Goal: Book appointment/travel/reservation

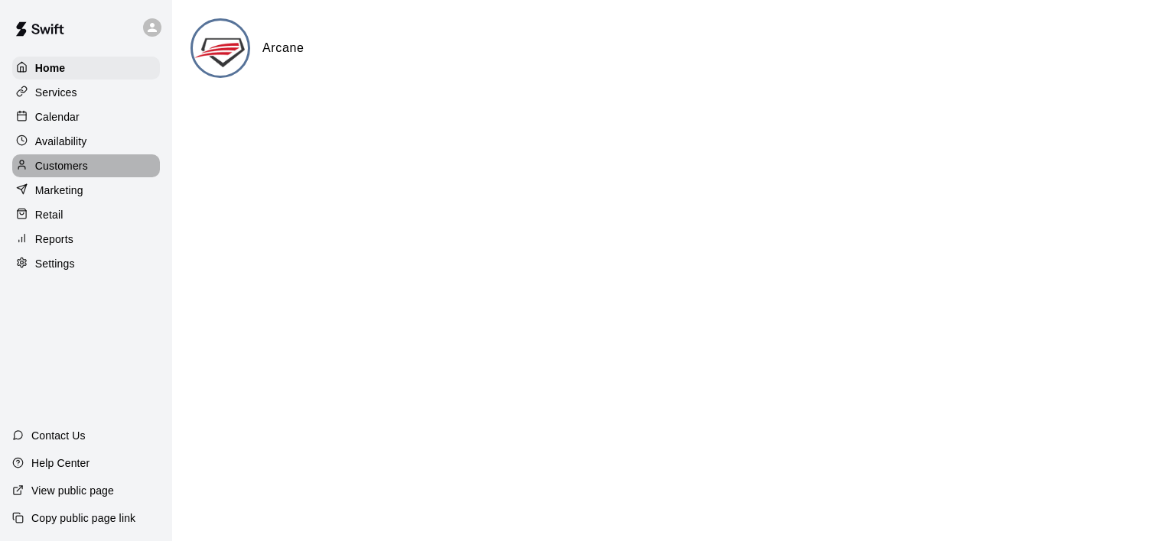
click at [63, 174] on p "Customers" at bounding box center [61, 165] width 53 height 15
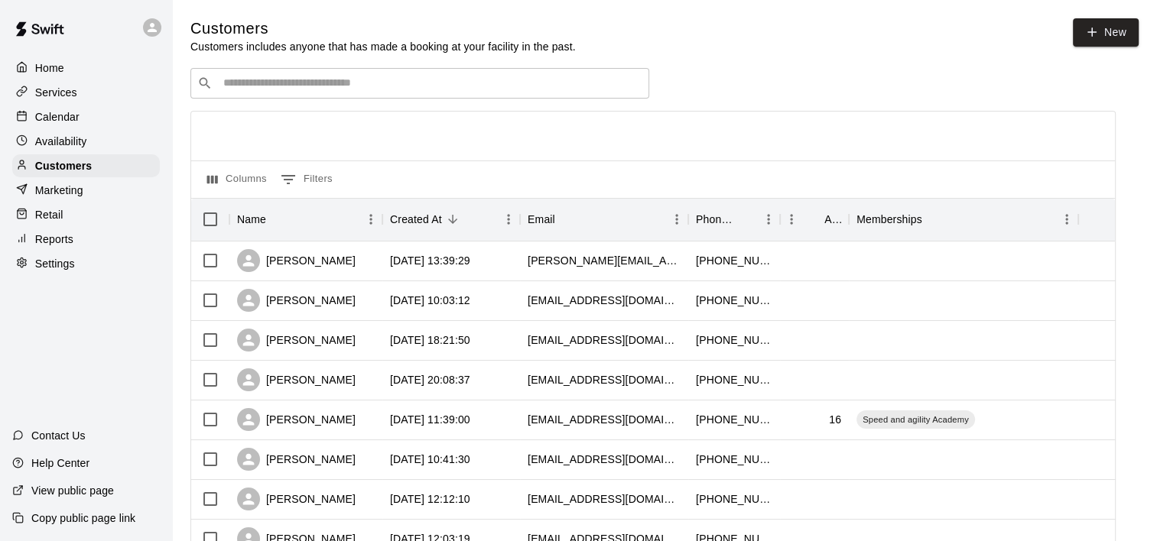
click at [275, 86] on input "Search customers by name or email" at bounding box center [431, 83] width 424 height 15
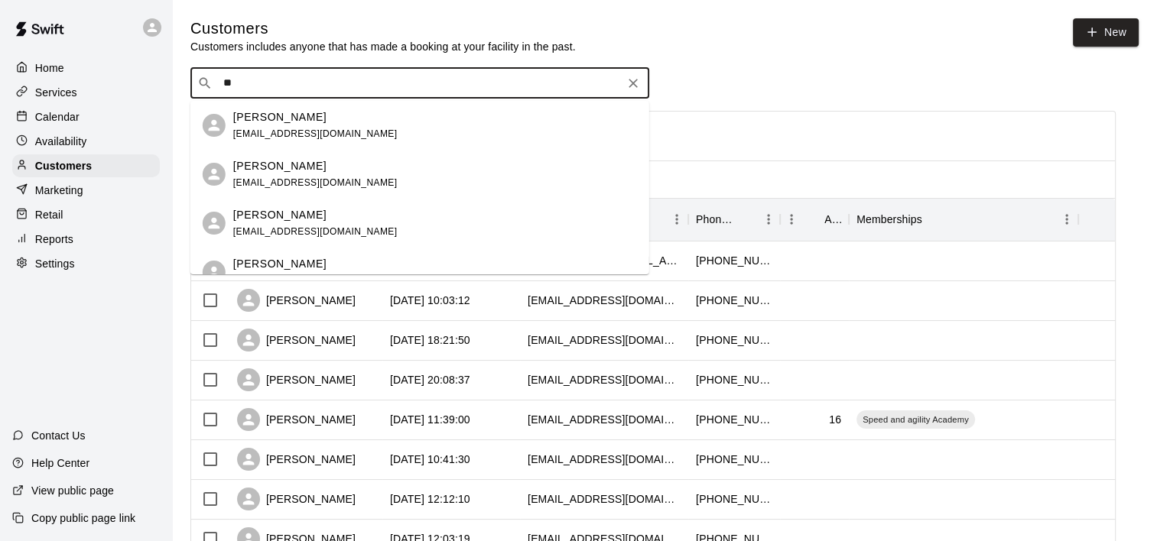
type input "***"
click at [268, 177] on span "[EMAIL_ADDRESS][DOMAIN_NAME]" at bounding box center [315, 182] width 164 height 11
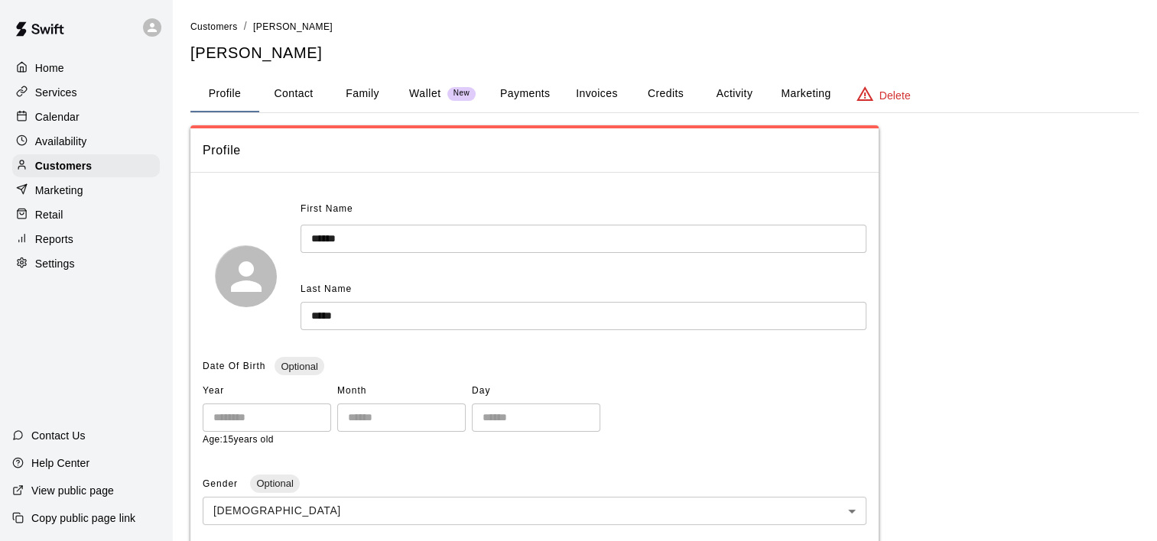
click at [727, 91] on button "Activity" at bounding box center [734, 94] width 69 height 37
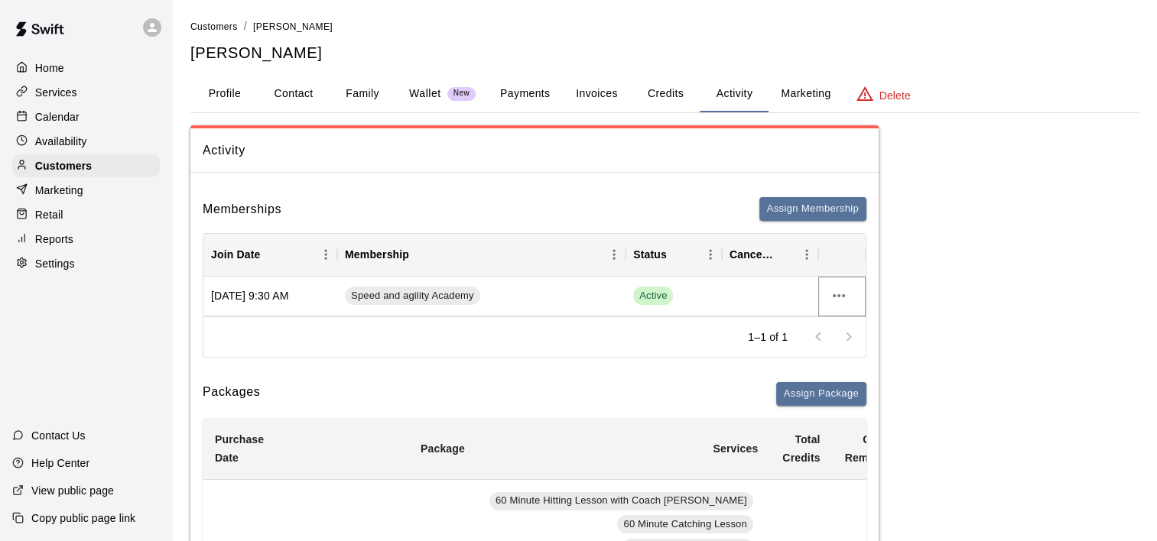
click at [841, 292] on icon "more actions" at bounding box center [839, 296] width 18 height 18
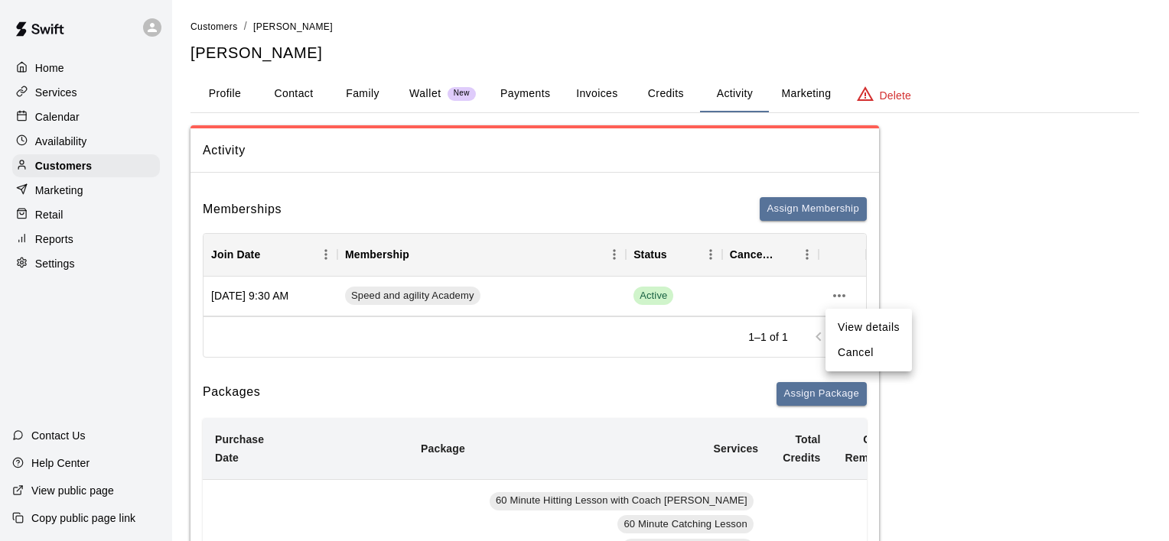
click at [857, 346] on li "Cancel" at bounding box center [868, 352] width 86 height 25
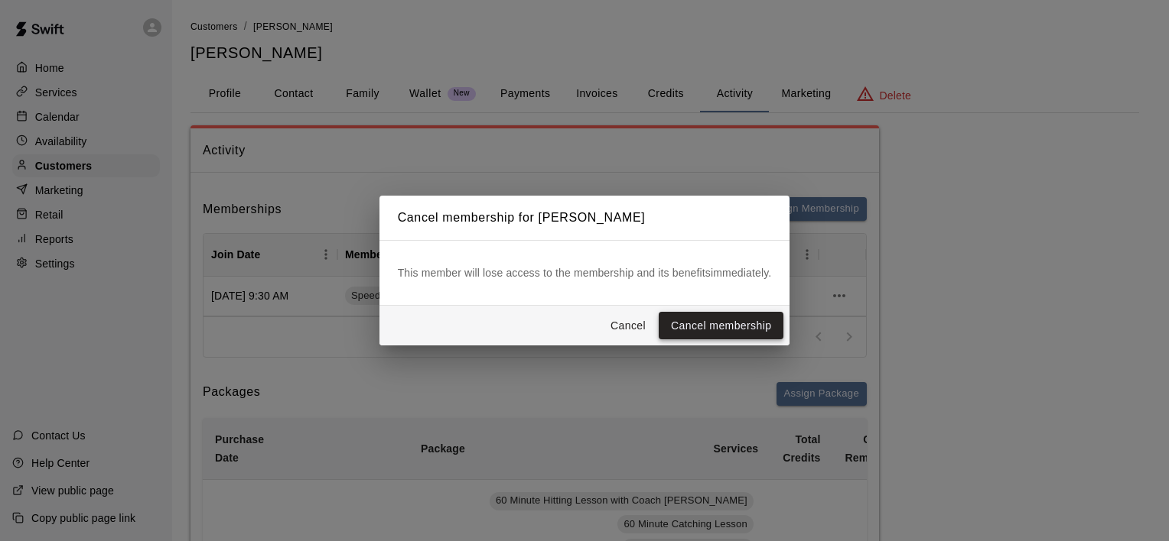
click at [740, 323] on button "Cancel membership" at bounding box center [720, 326] width 125 height 28
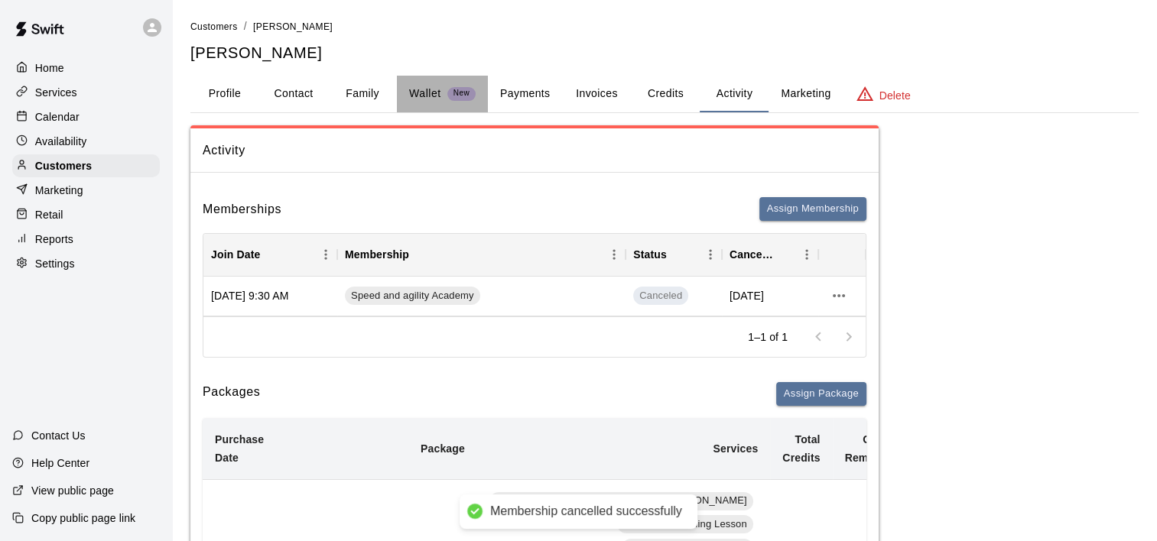
click at [437, 92] on p "Wallet" at bounding box center [425, 94] width 32 height 16
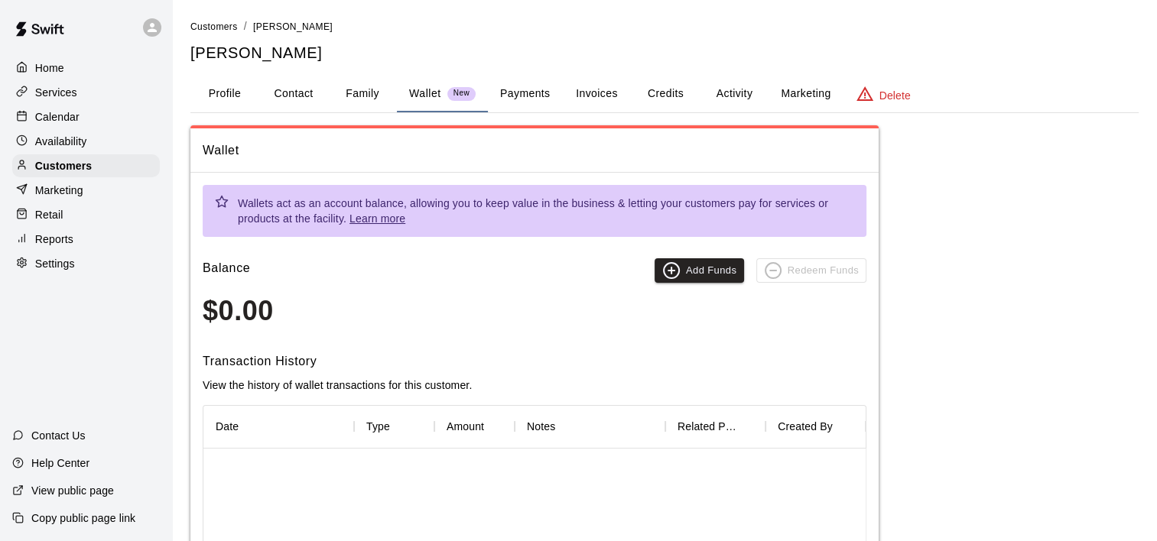
click at [522, 89] on button "Payments" at bounding box center [525, 94] width 74 height 37
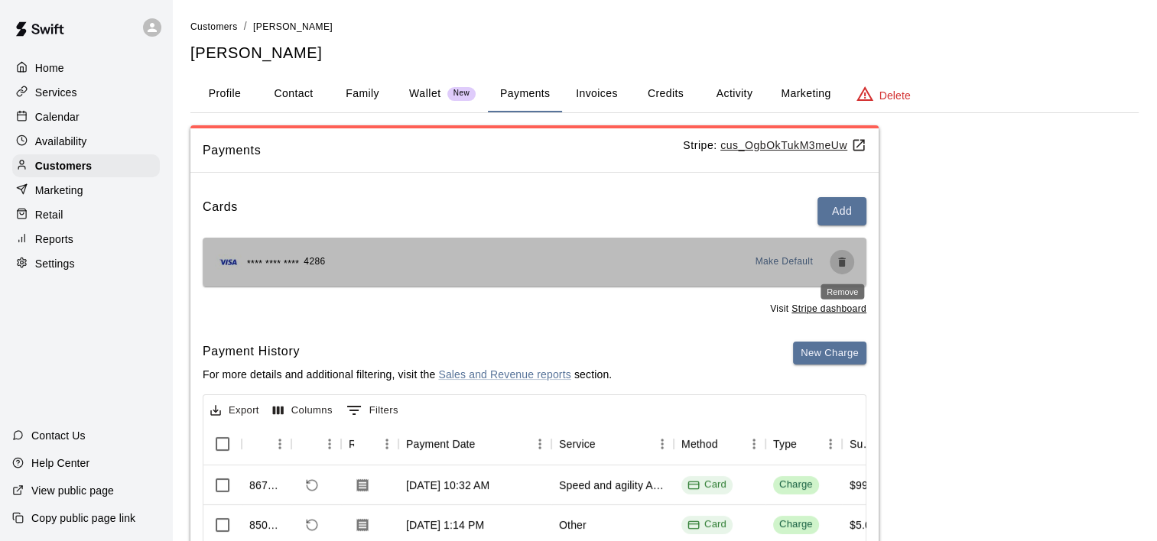
click at [838, 259] on icon "Remove" at bounding box center [842, 262] width 12 height 12
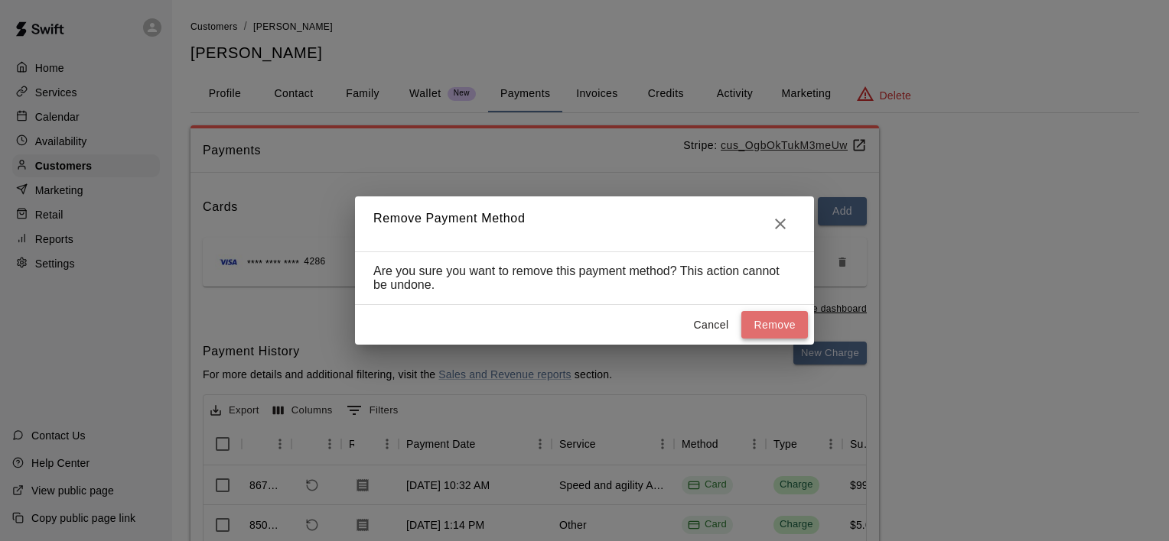
click at [782, 322] on button "Remove" at bounding box center [774, 325] width 67 height 28
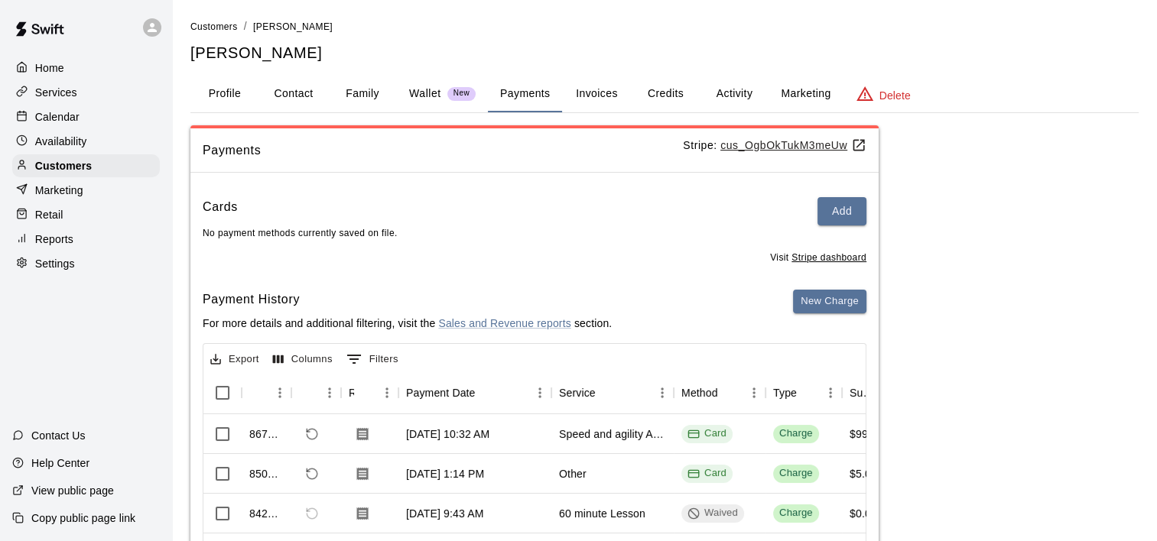
click at [216, 92] on button "Profile" at bounding box center [224, 94] width 69 height 37
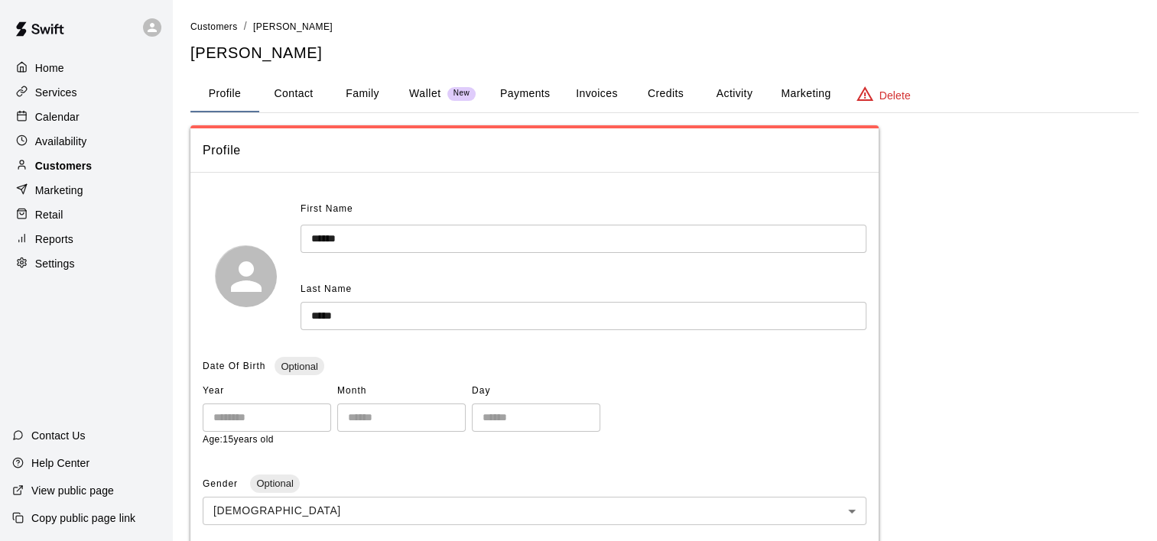
click at [63, 165] on p "Customers" at bounding box center [63, 165] width 57 height 15
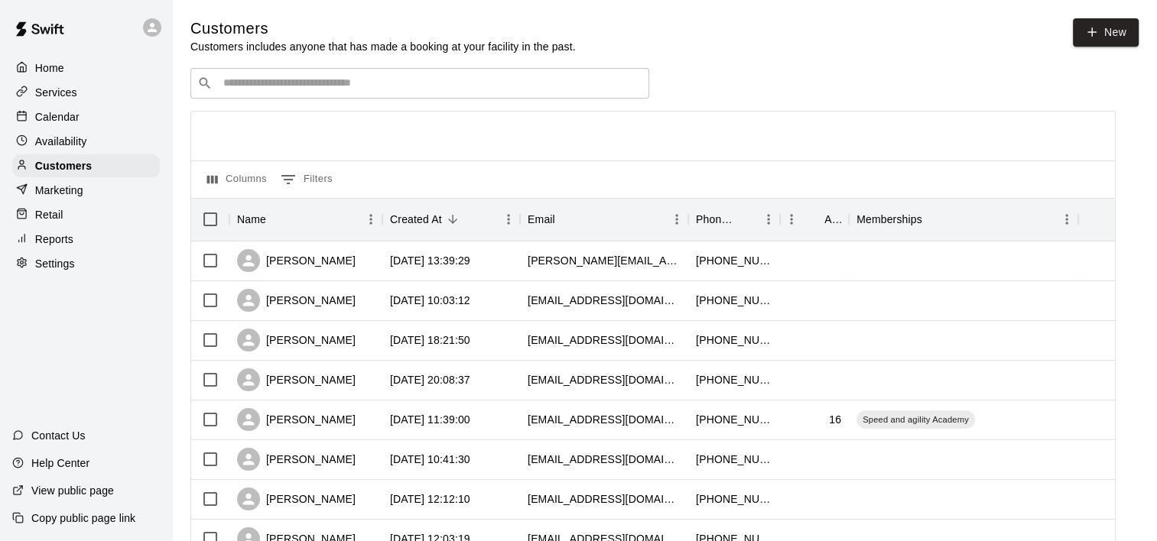
click at [265, 91] on input "Search customers by name or email" at bounding box center [431, 83] width 424 height 15
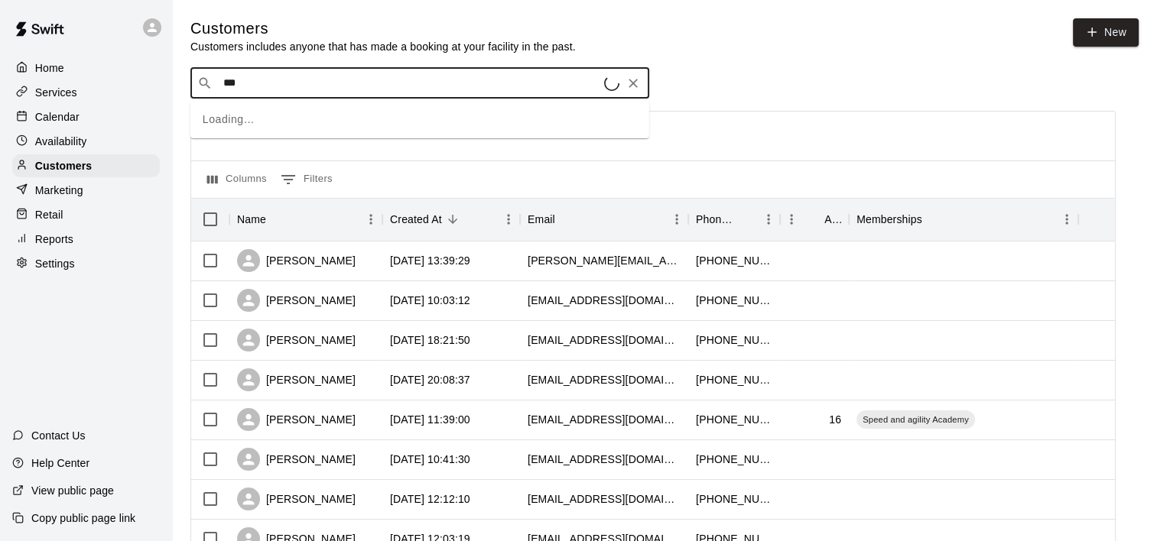
type input "****"
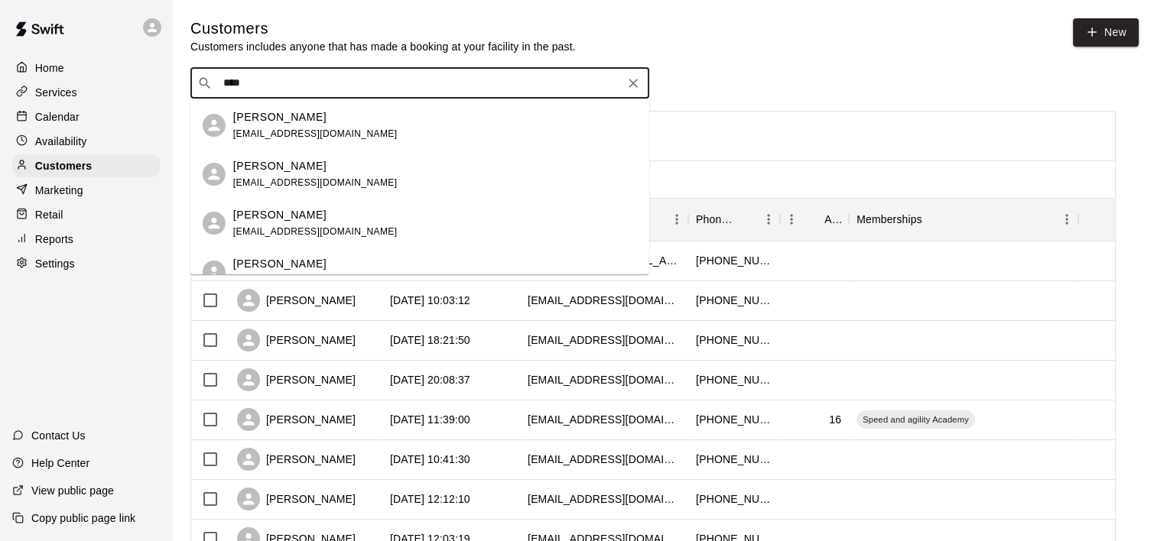
click at [261, 223] on div "[PERSON_NAME] [EMAIL_ADDRESS][DOMAIN_NAME]" at bounding box center [315, 223] width 164 height 33
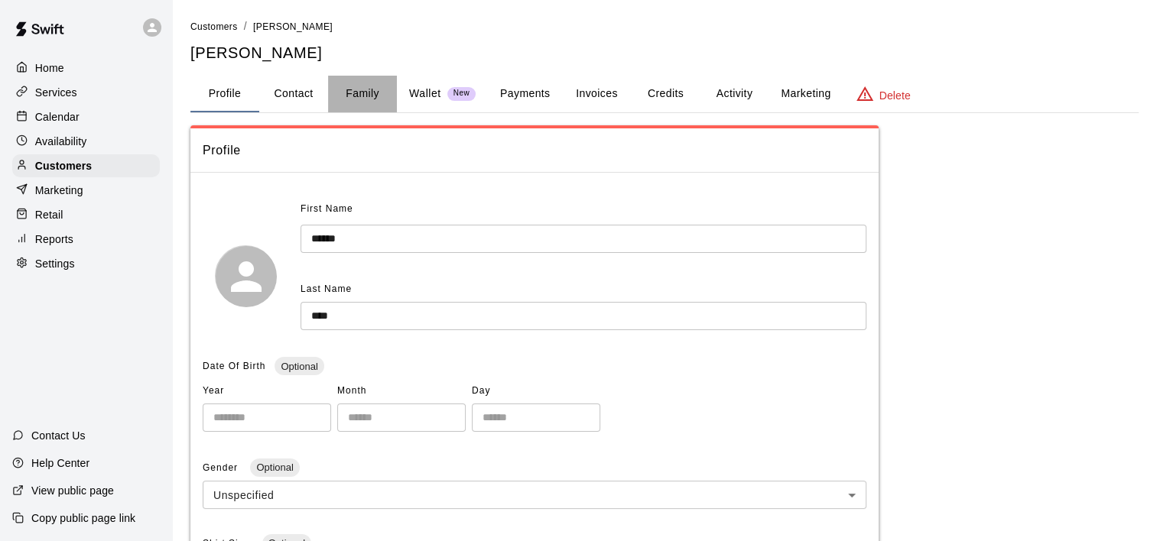
click at [356, 92] on button "Family" at bounding box center [362, 94] width 69 height 37
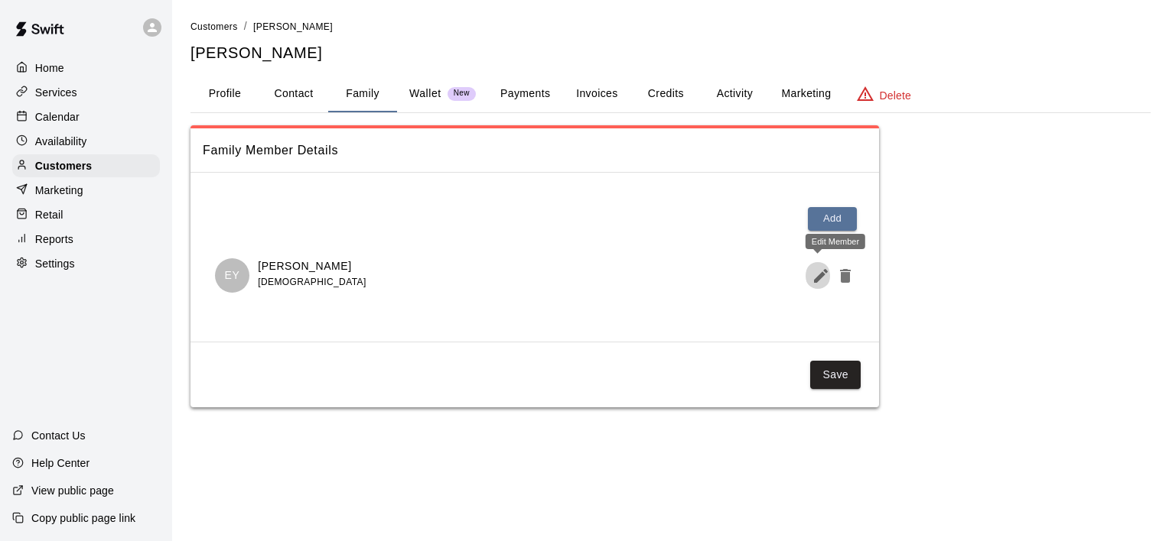
click at [817, 268] on icon "Edit Member" at bounding box center [820, 276] width 18 height 18
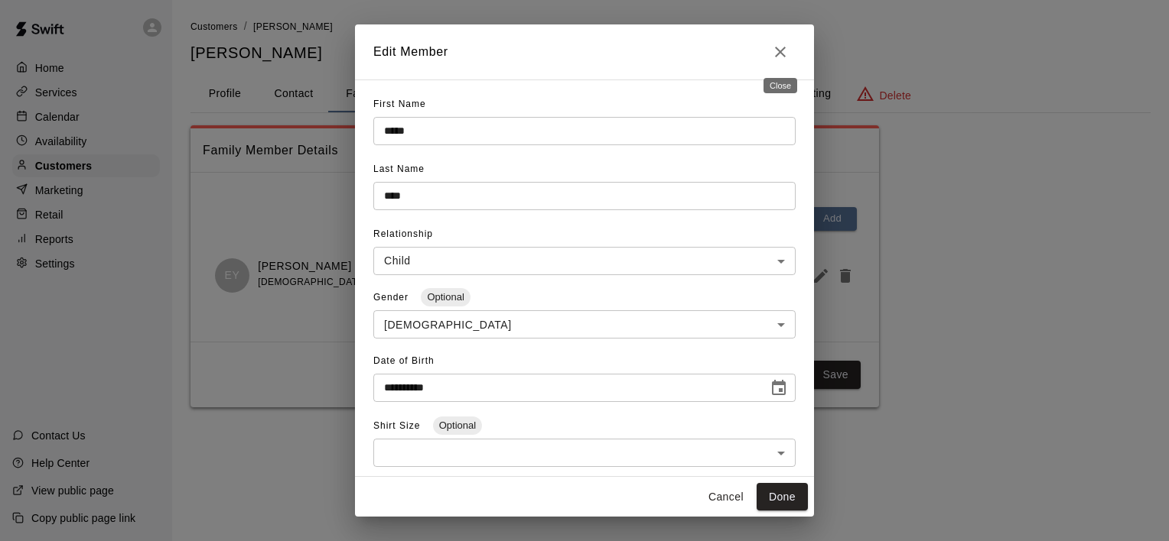
click at [782, 50] on icon "Close" at bounding box center [780, 52] width 11 height 11
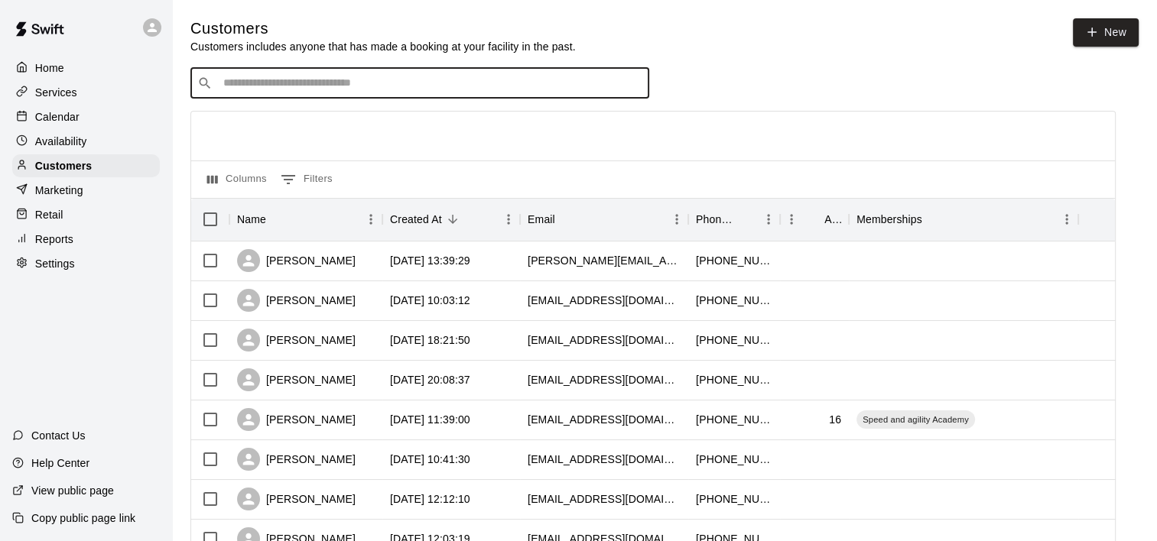
click at [245, 91] on input "Search customers by name or email" at bounding box center [431, 83] width 424 height 15
type input "*****"
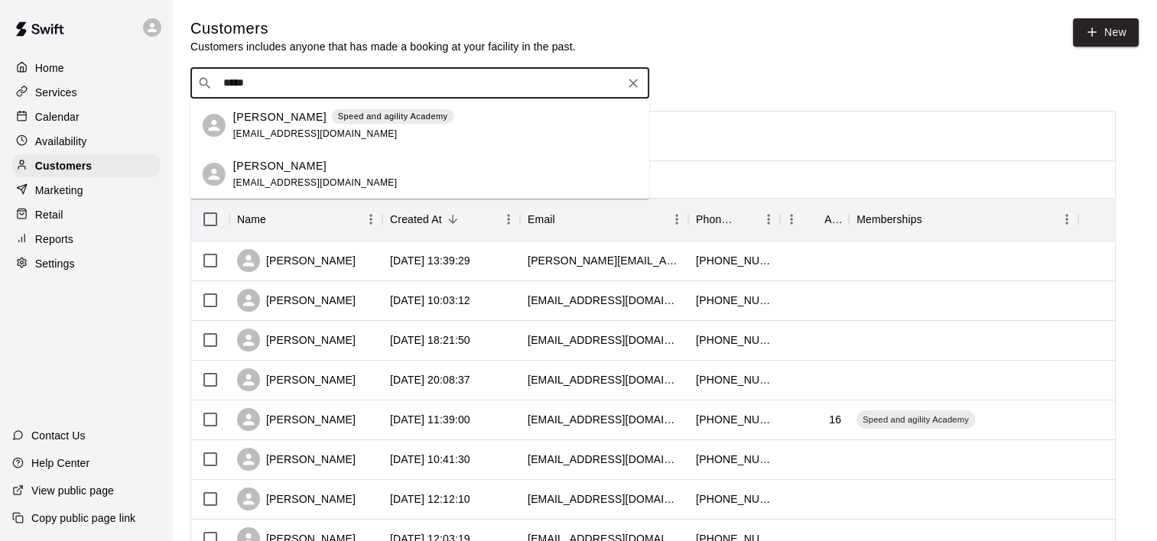
click at [261, 122] on p "[PERSON_NAME]" at bounding box center [279, 117] width 93 height 16
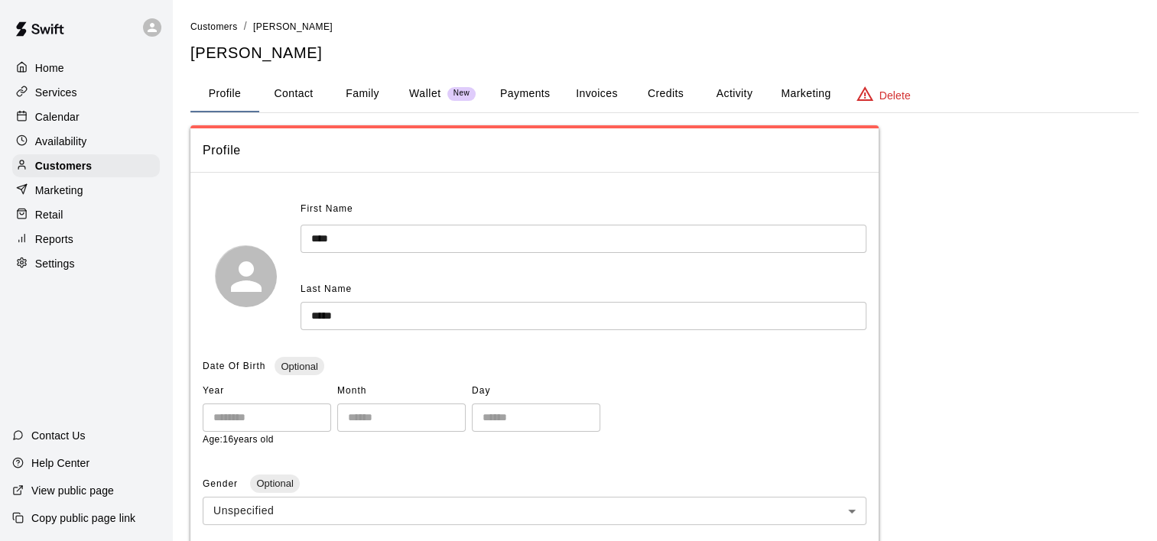
click at [729, 95] on button "Activity" at bounding box center [734, 94] width 69 height 37
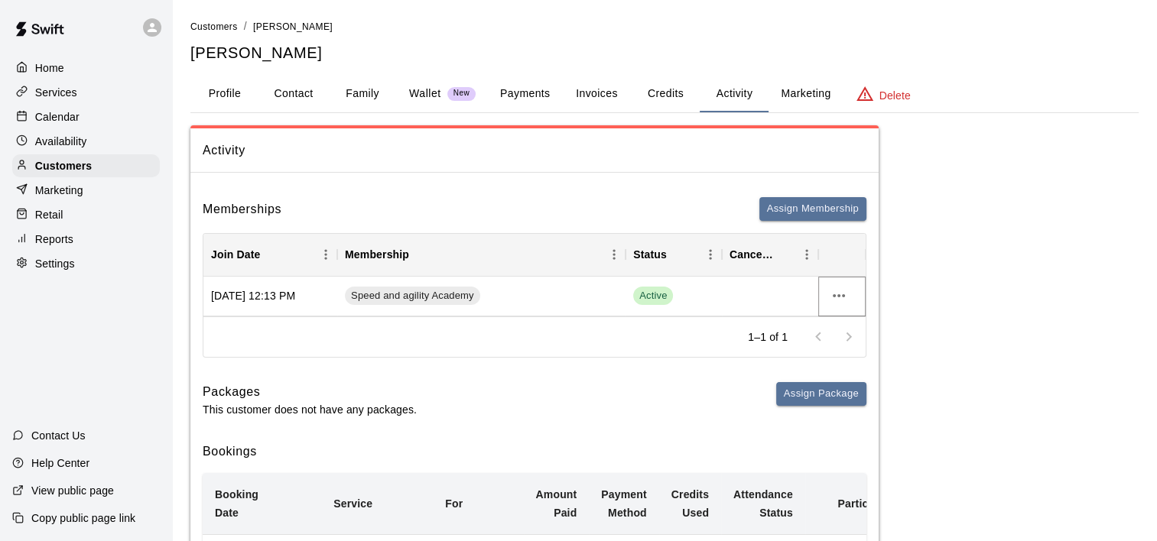
click at [840, 299] on icon "more actions" at bounding box center [839, 296] width 18 height 18
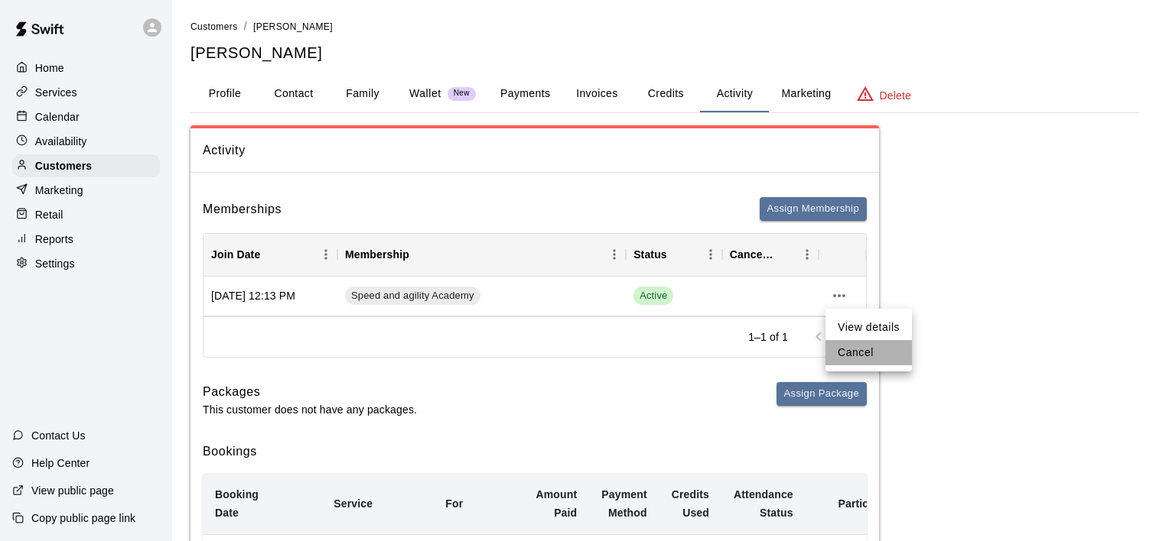
click at [860, 355] on li "Cancel" at bounding box center [868, 352] width 86 height 25
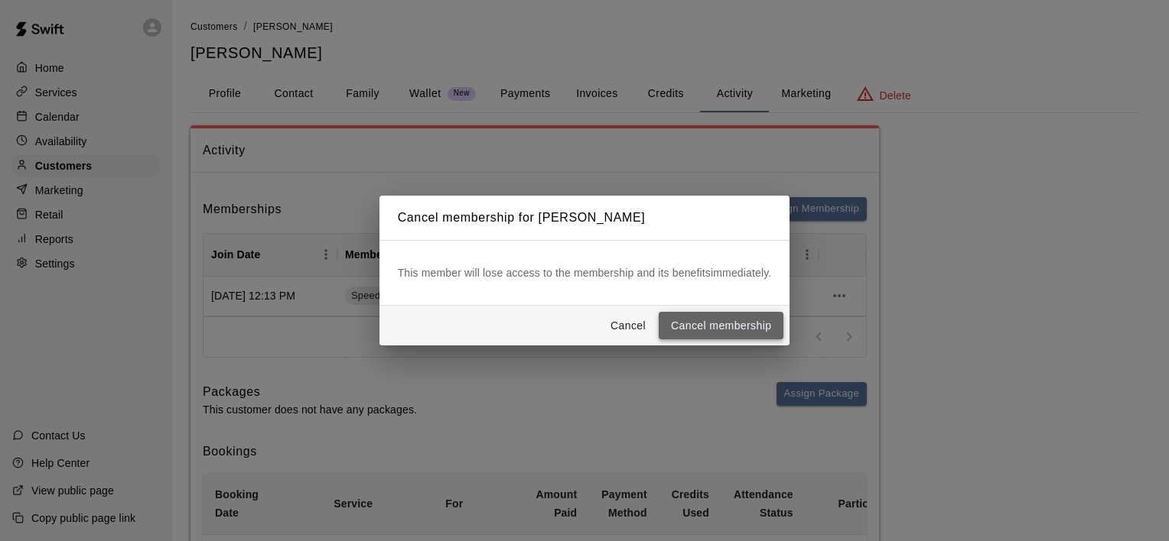
click at [731, 324] on button "Cancel membership" at bounding box center [720, 326] width 125 height 28
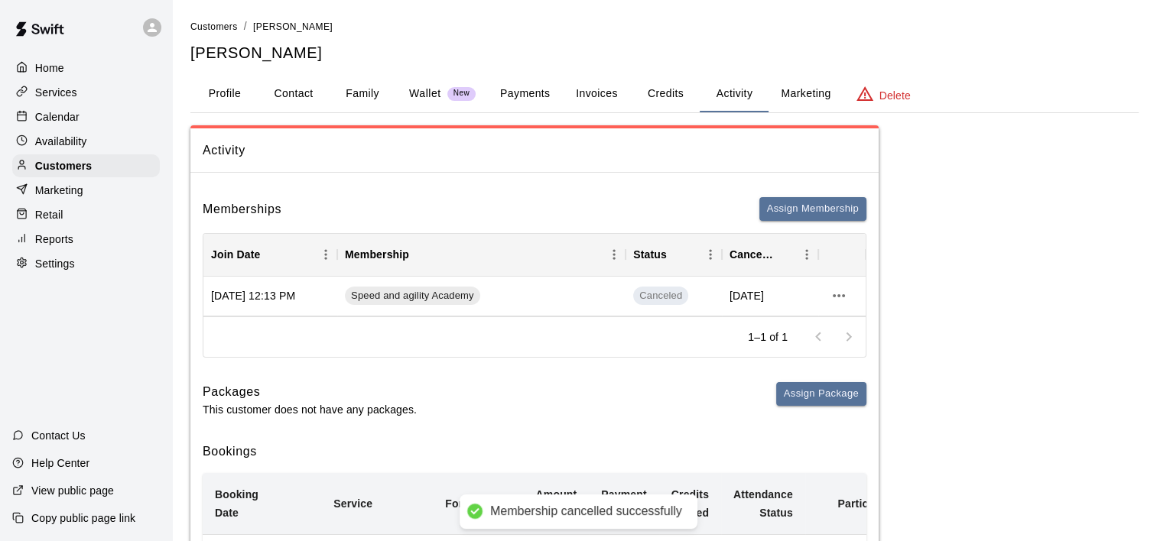
click at [530, 89] on button "Payments" at bounding box center [525, 94] width 74 height 37
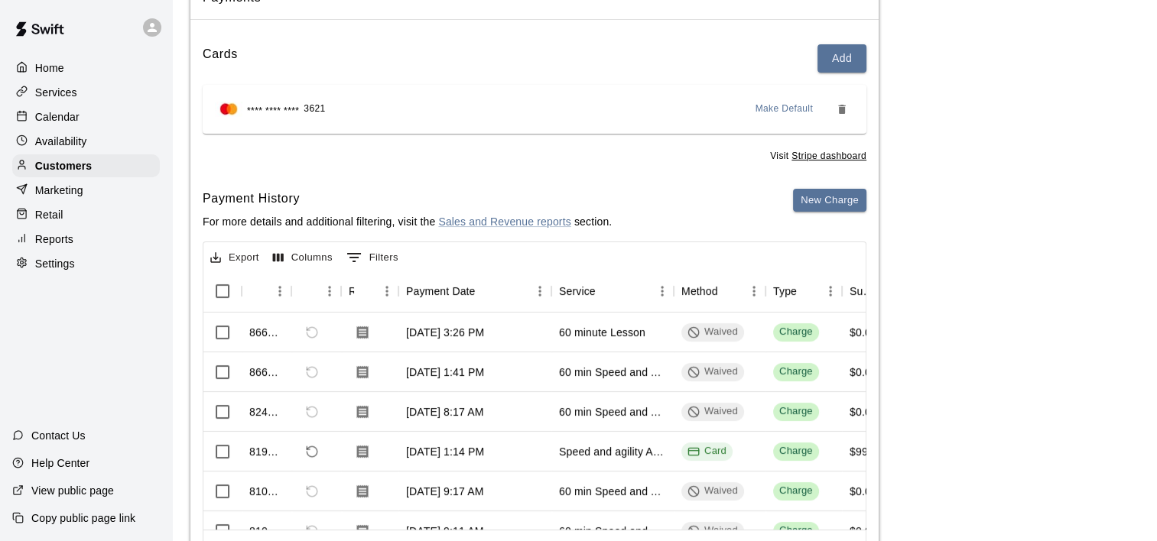
click at [920, 182] on div "Payments Stripe: cus_Sgvn8jj5PMkaOy Cards Add **** **** **** 3621 Make Default …" at bounding box center [664, 280] width 948 height 617
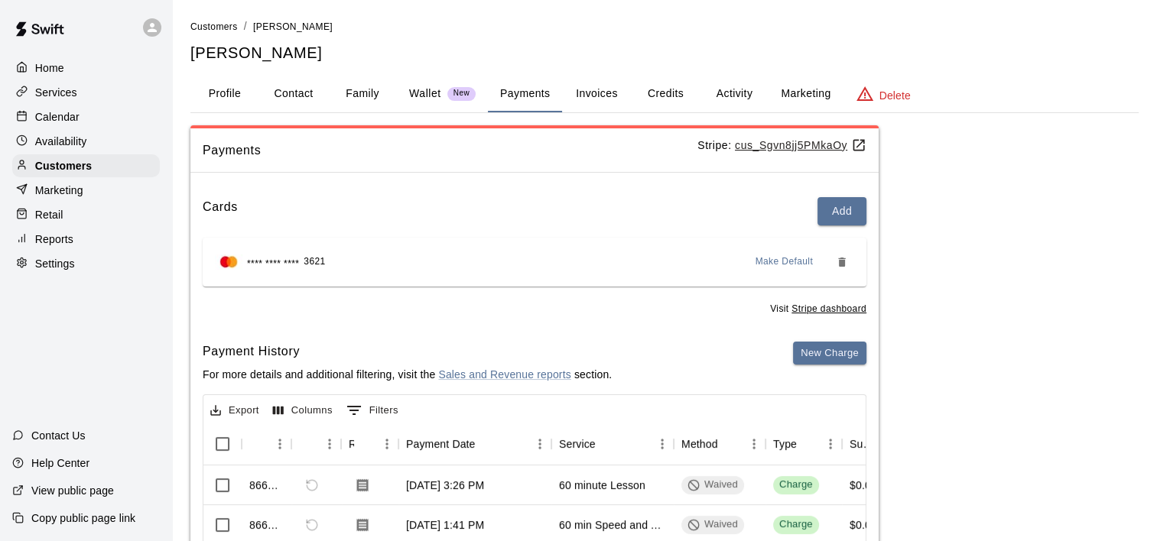
click at [225, 95] on button "Profile" at bounding box center [224, 94] width 69 height 37
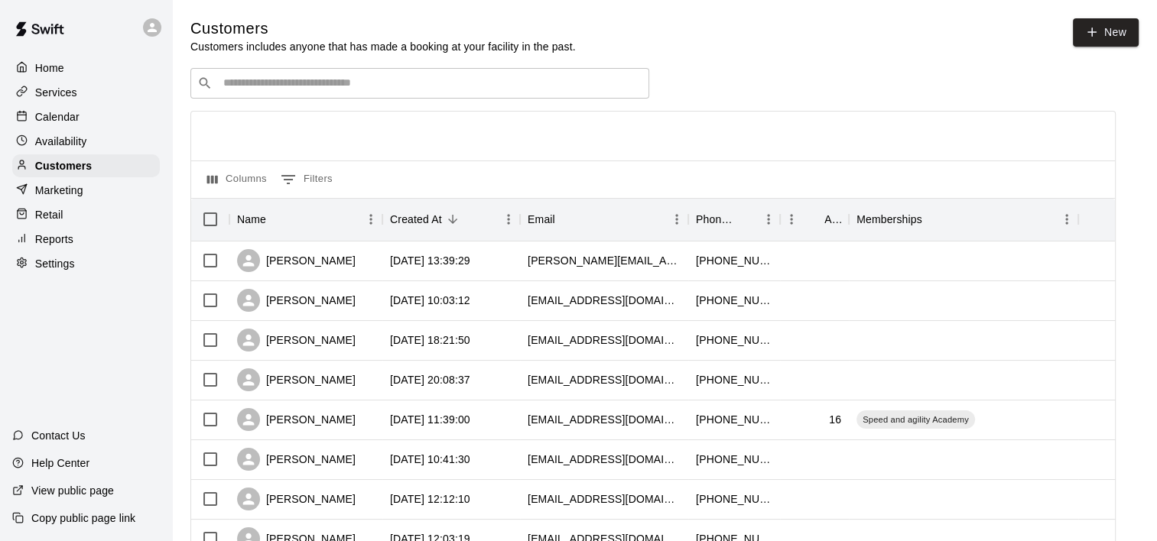
click at [247, 80] on div "​ ​" at bounding box center [419, 83] width 459 height 31
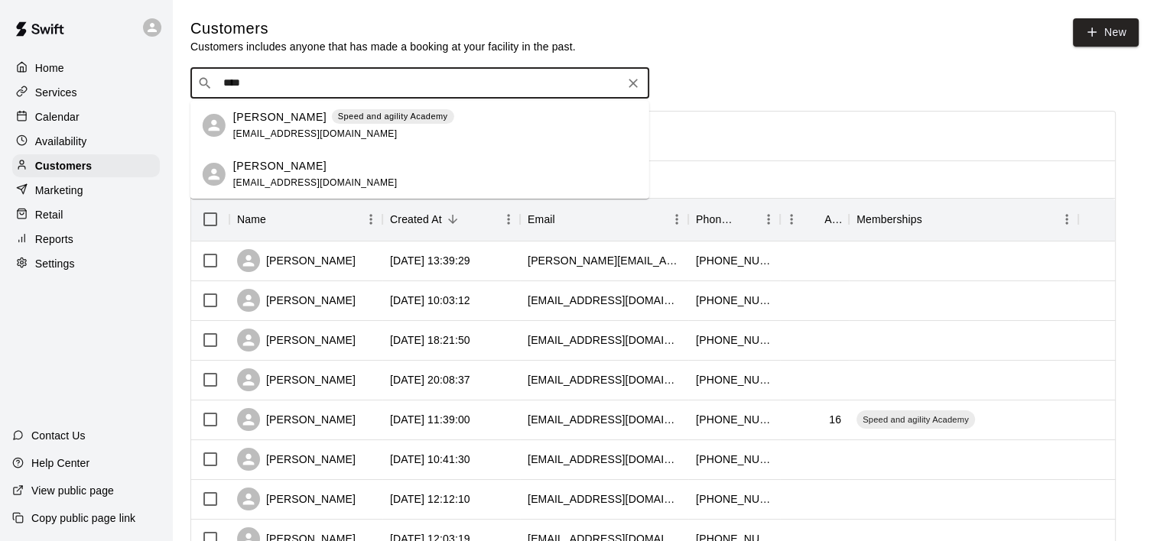
type input "*****"
click at [254, 122] on p "[PERSON_NAME]" at bounding box center [279, 117] width 93 height 16
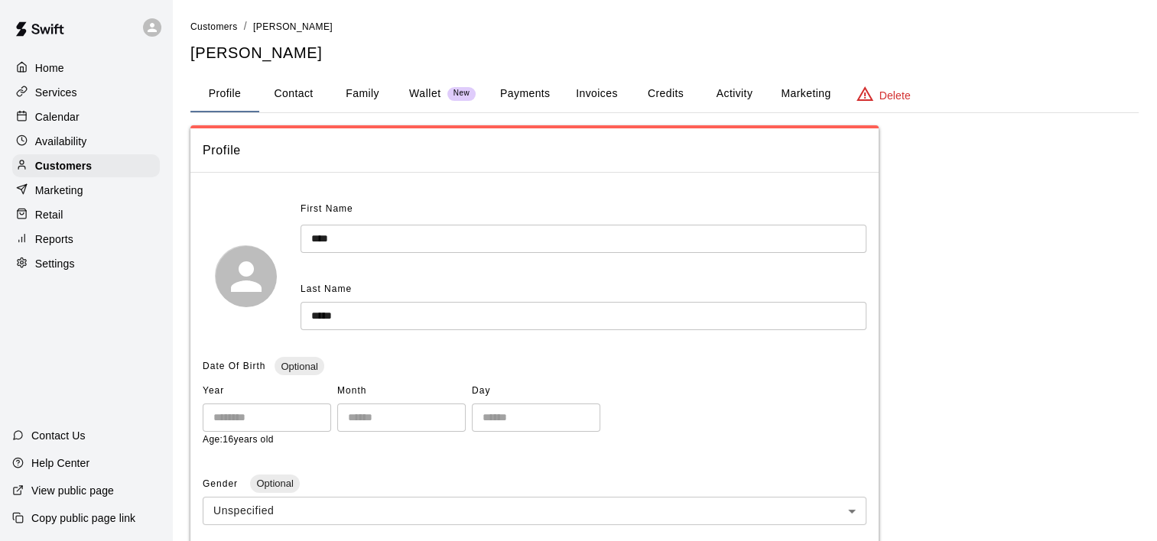
click at [541, 93] on button "Payments" at bounding box center [525, 94] width 74 height 37
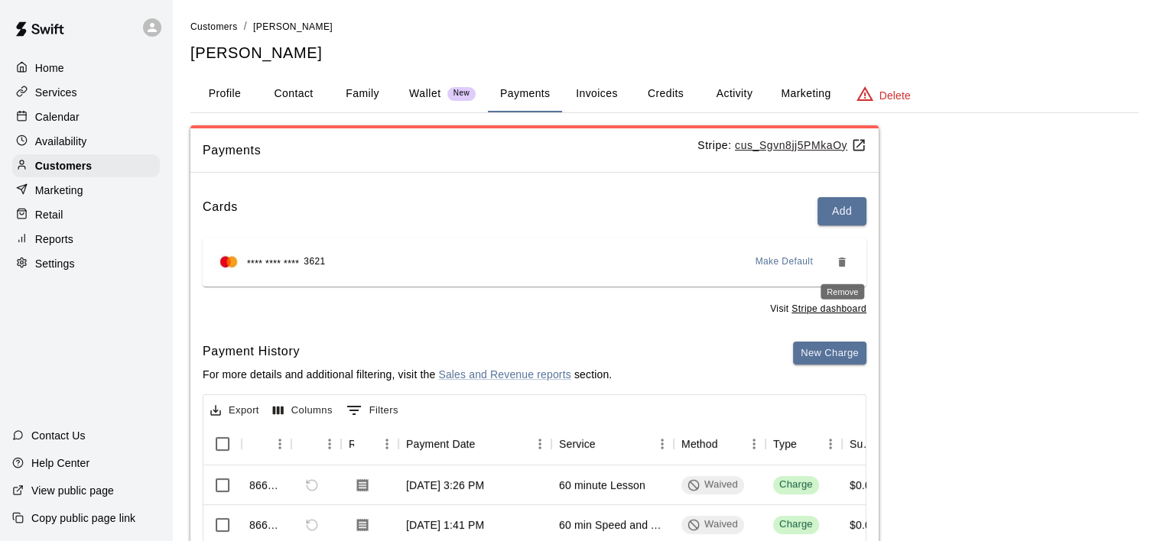
click at [844, 260] on icon "Remove" at bounding box center [841, 262] width 7 height 9
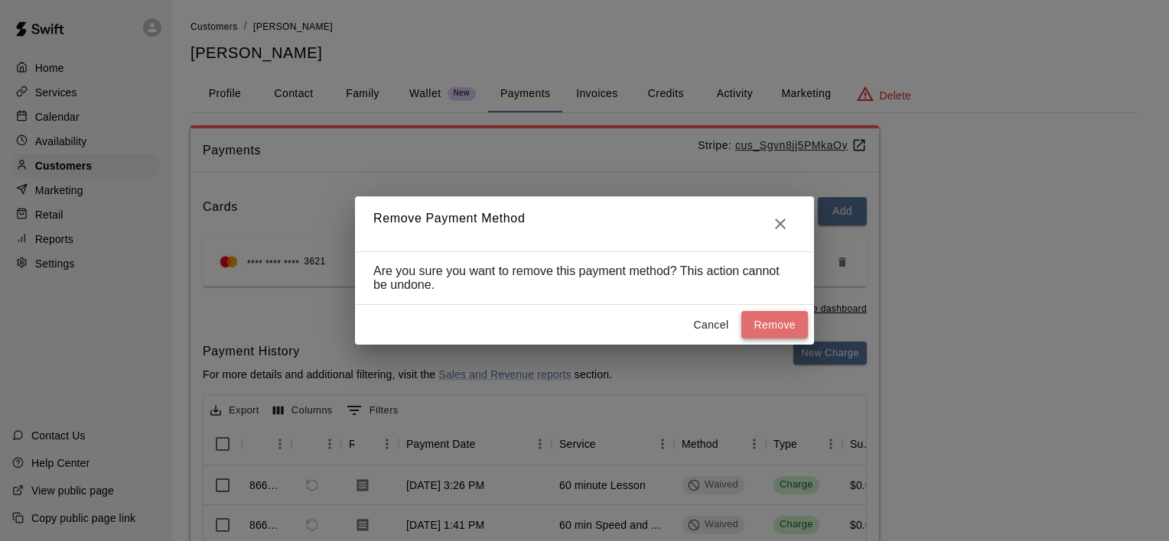
click at [768, 327] on button "Remove" at bounding box center [774, 325] width 67 height 28
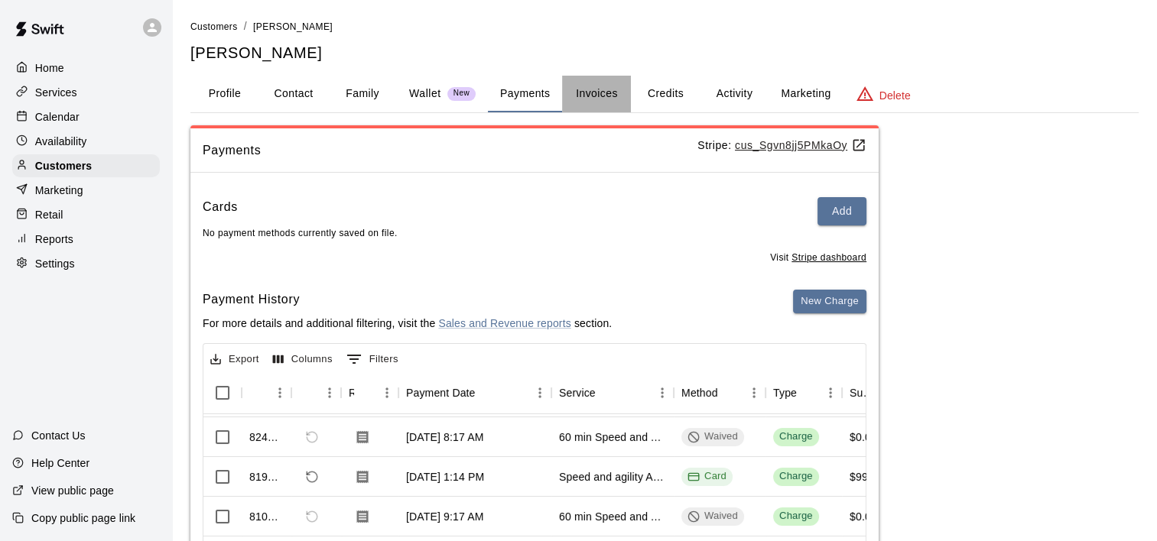
click at [607, 97] on button "Invoices" at bounding box center [596, 94] width 69 height 37
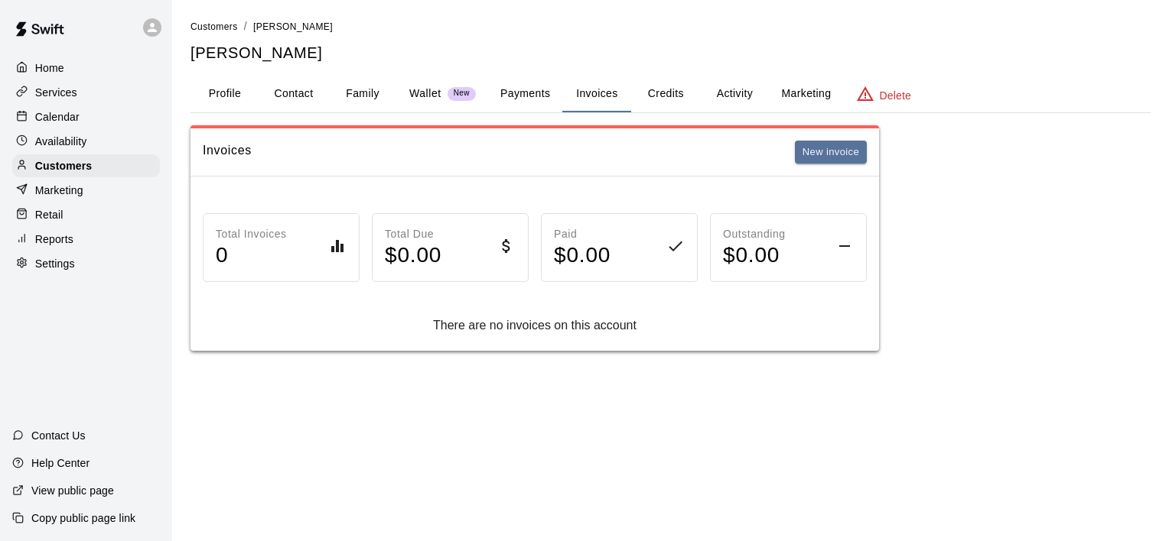
click at [528, 86] on button "Payments" at bounding box center [525, 94] width 74 height 37
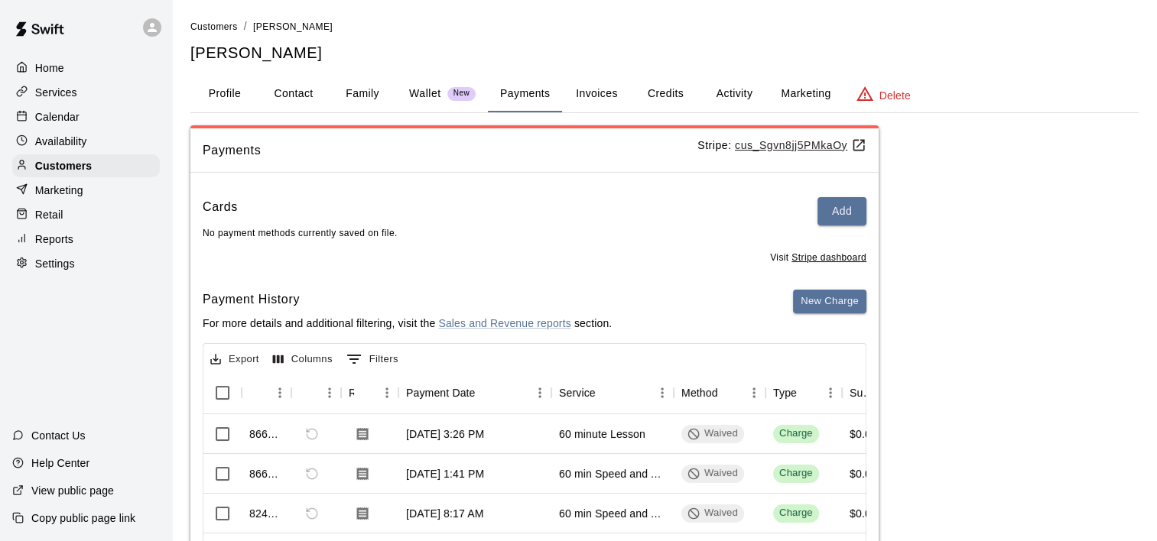
click at [593, 94] on button "Invoices" at bounding box center [596, 94] width 69 height 37
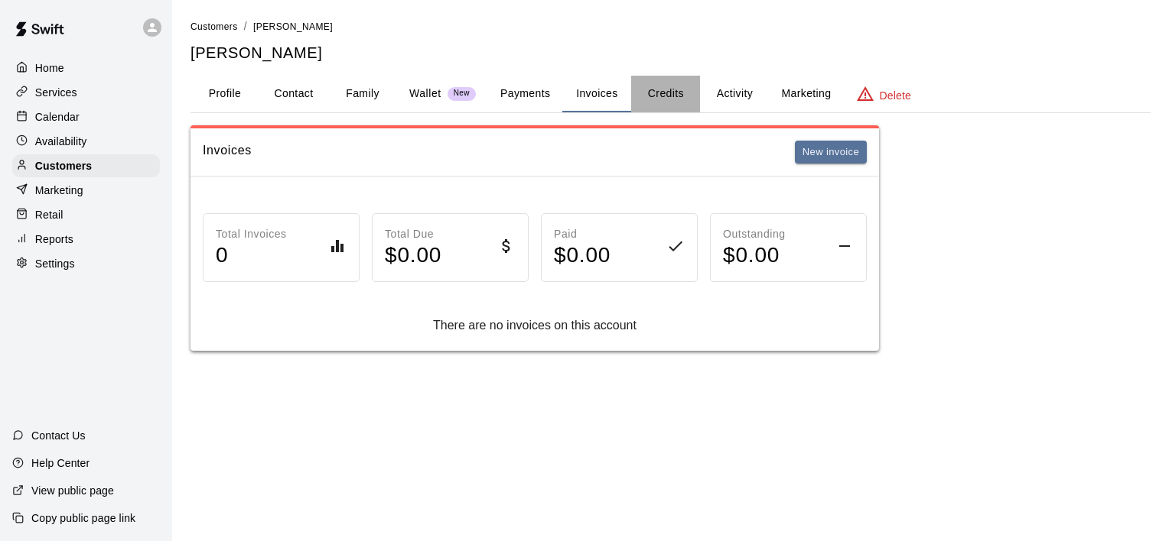
click at [675, 89] on button "Credits" at bounding box center [665, 94] width 69 height 37
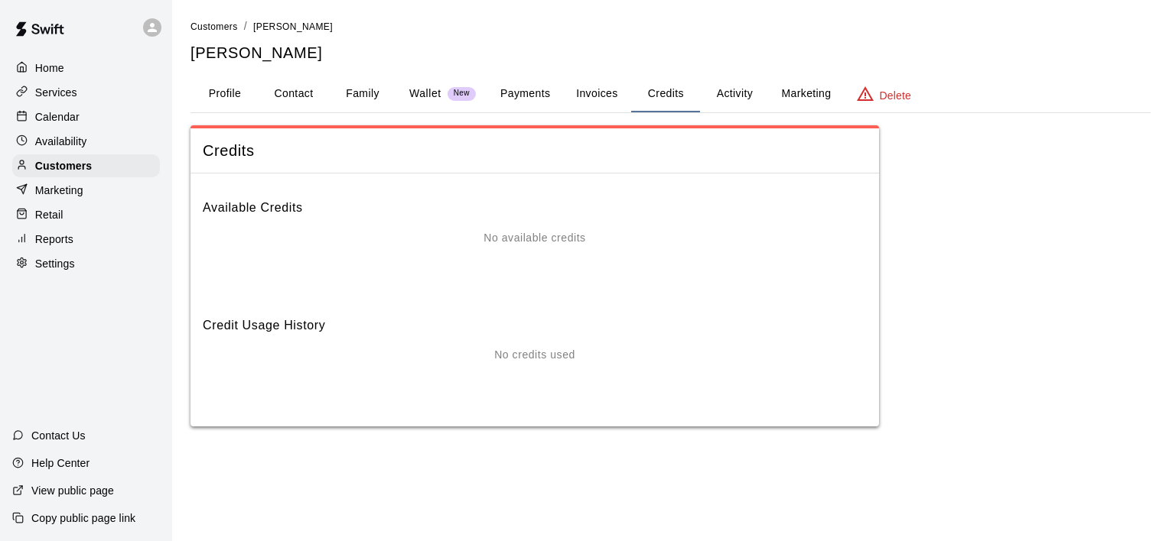
click at [734, 97] on button "Activity" at bounding box center [734, 94] width 69 height 37
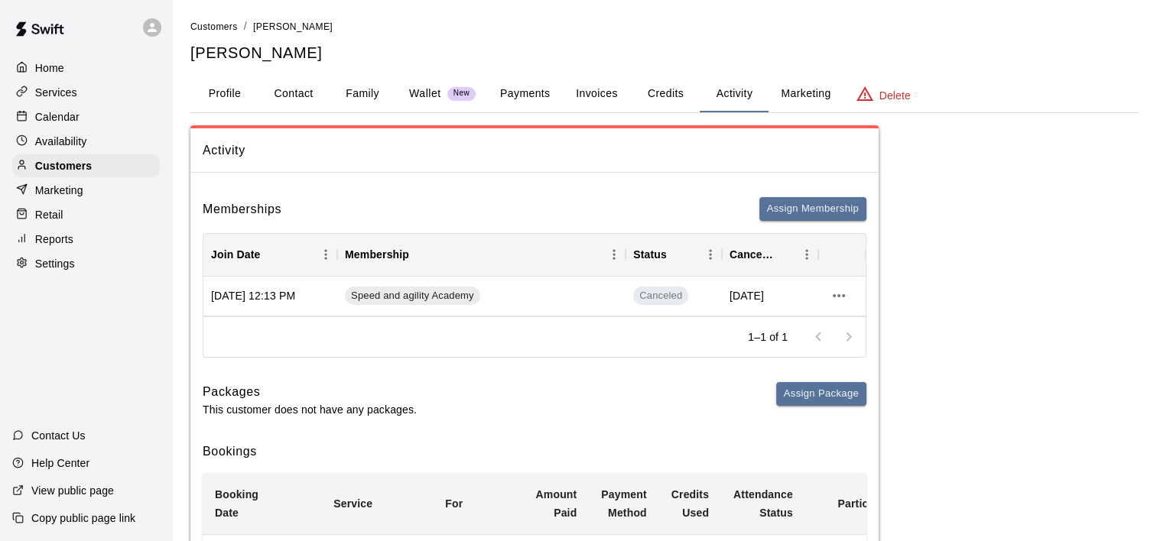
click at [218, 86] on button "Profile" at bounding box center [224, 94] width 69 height 37
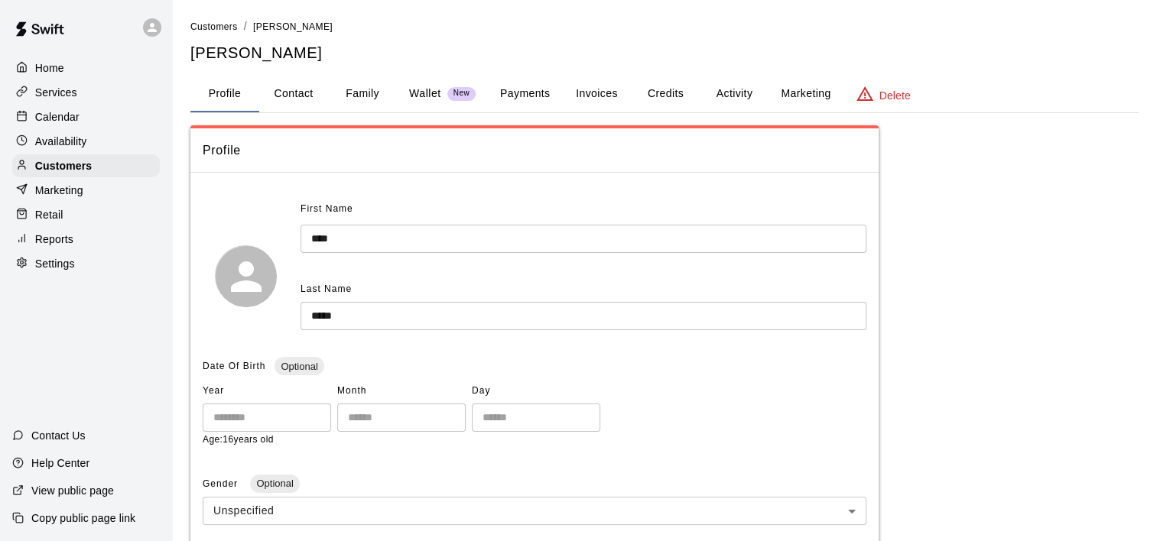
click at [62, 119] on p "Calendar" at bounding box center [57, 116] width 44 height 15
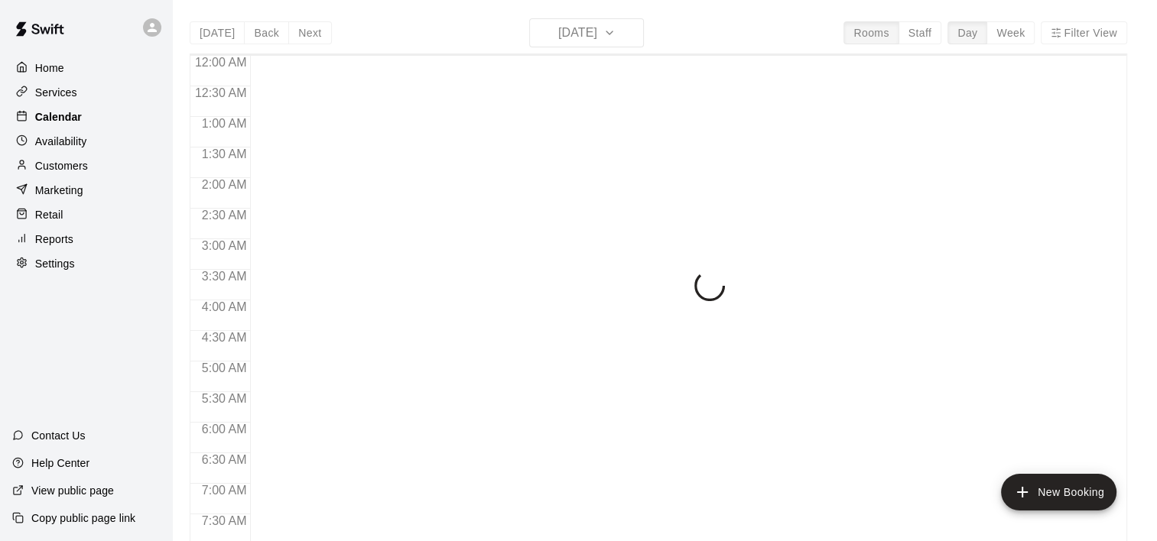
scroll to position [542, 0]
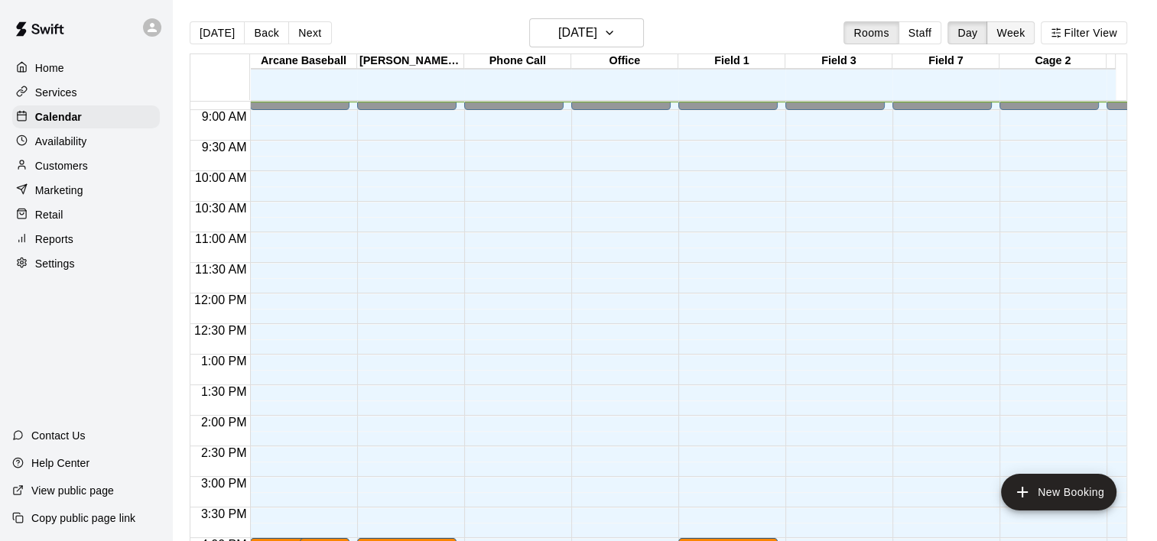
click at [1019, 40] on button "Week" at bounding box center [1011, 32] width 48 height 23
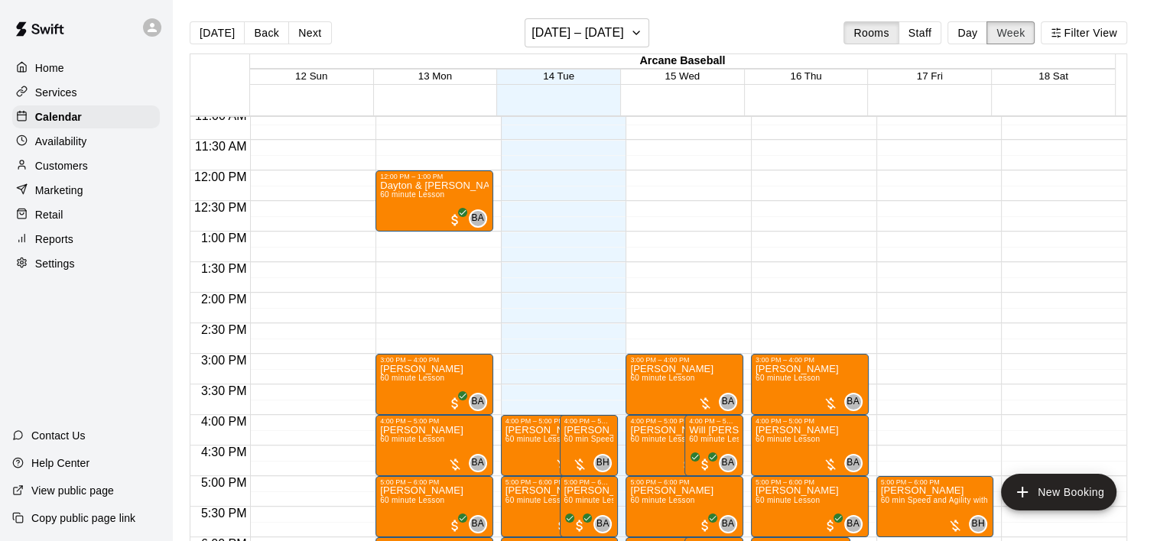
scroll to position [619, 0]
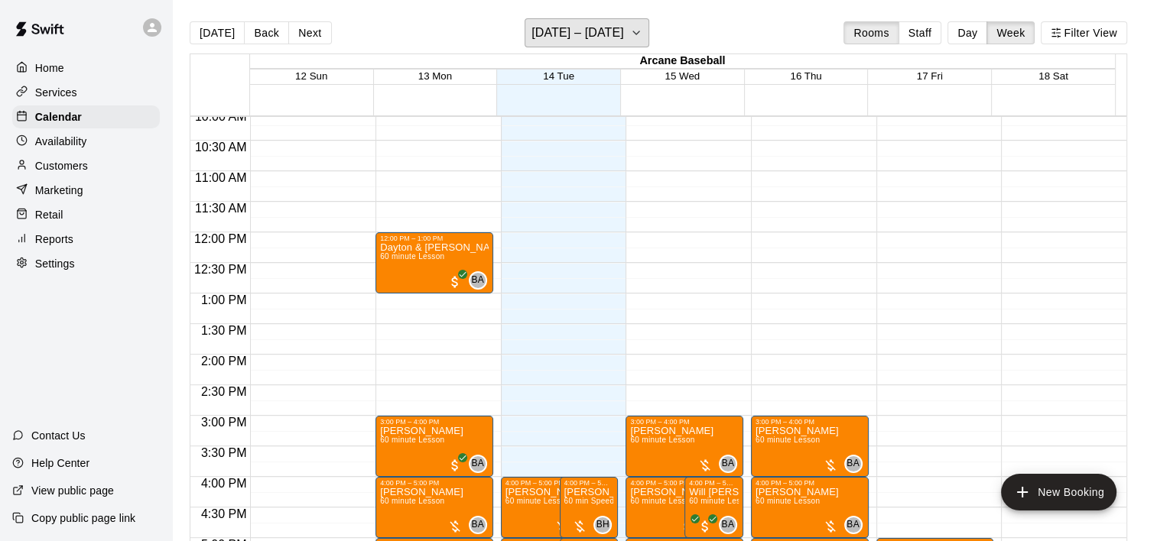
click at [637, 47] on div "[DATE] Back Next [DATE] – [DATE] Rooms Staff Day Week Filter View" at bounding box center [659, 35] width 938 height 35
click at [639, 34] on icon "button" at bounding box center [636, 33] width 12 height 18
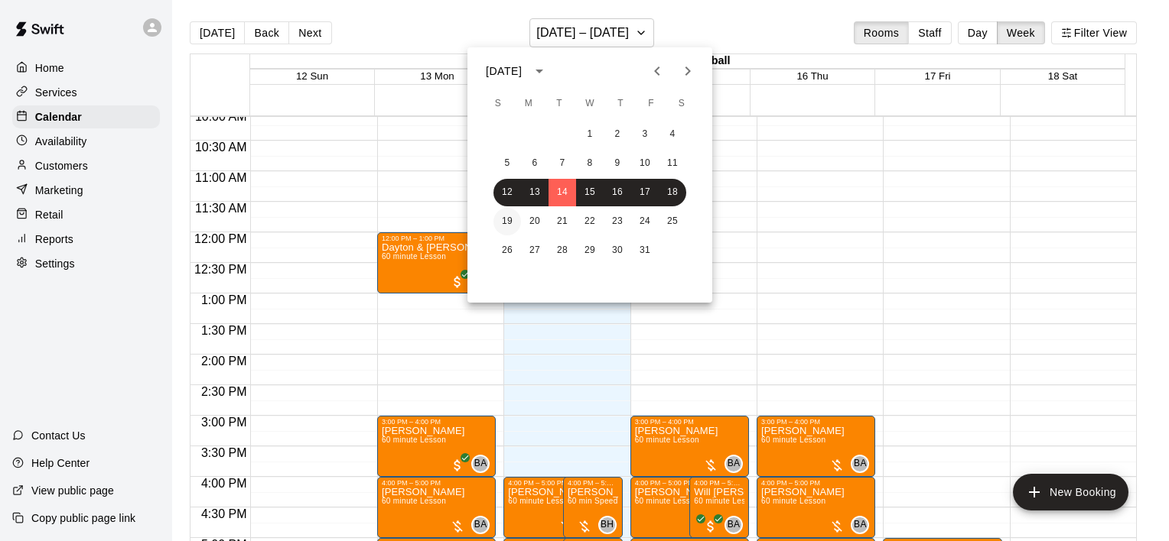
click at [506, 221] on button "19" at bounding box center [507, 222] width 28 height 28
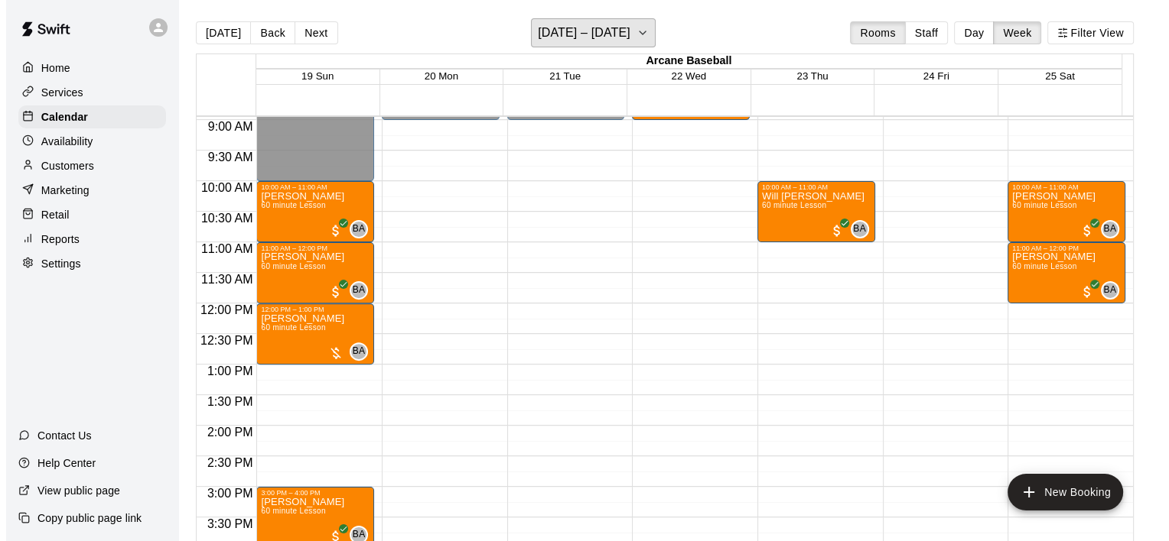
scroll to position [542, 0]
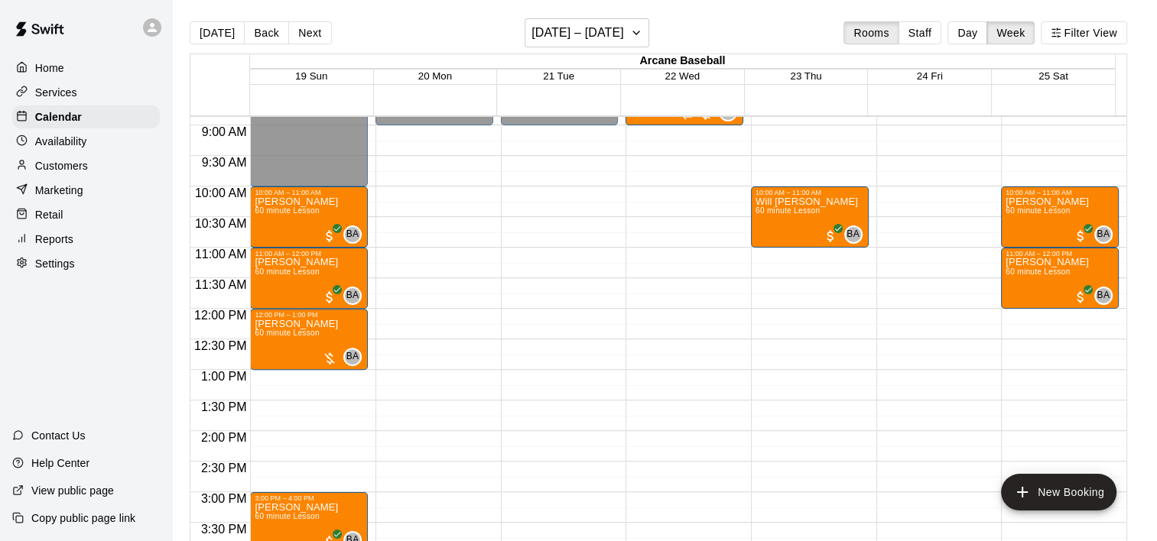
click at [265, 391] on div "12:00 AM – 10:00 AM Closed 10:00 AM – 11:00 AM [PERSON_NAME] 60 minute Lesson B…" at bounding box center [309, 309] width 118 height 1468
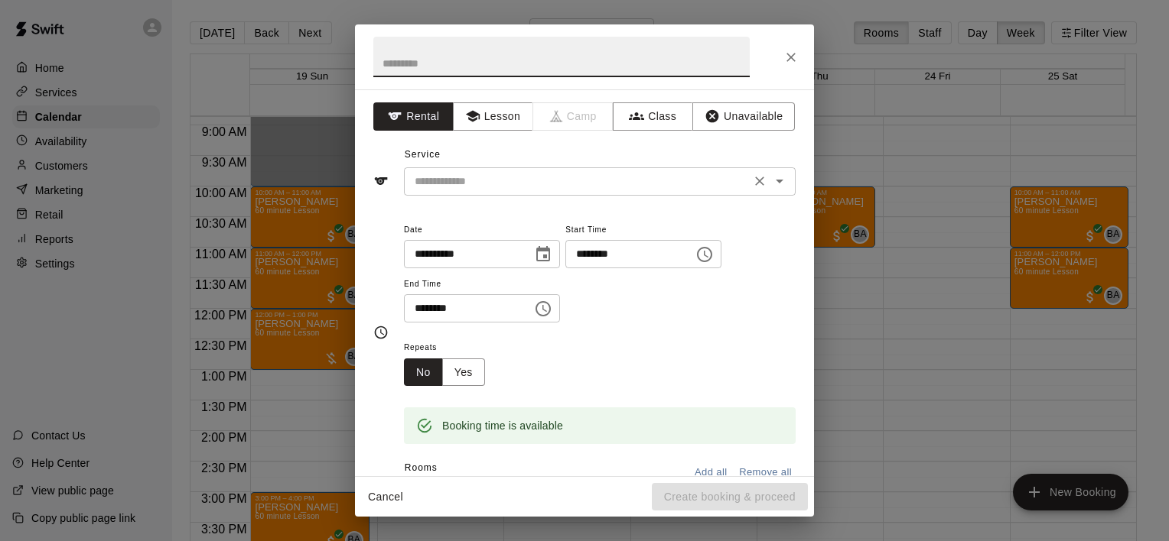
click at [774, 182] on icon "Open" at bounding box center [779, 181] width 18 height 18
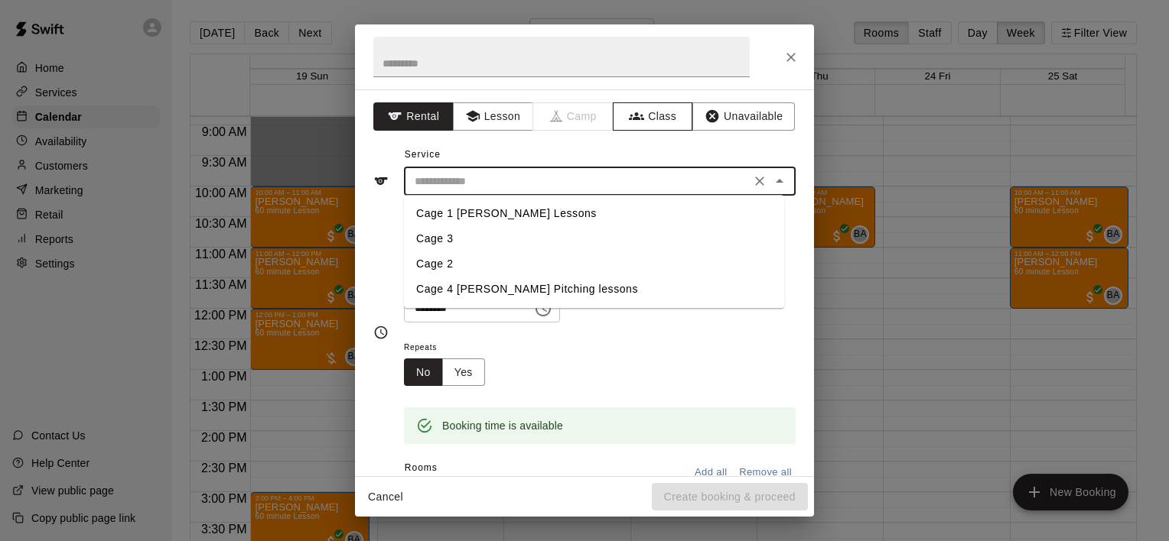
click at [652, 113] on button "Class" at bounding box center [653, 116] width 80 height 28
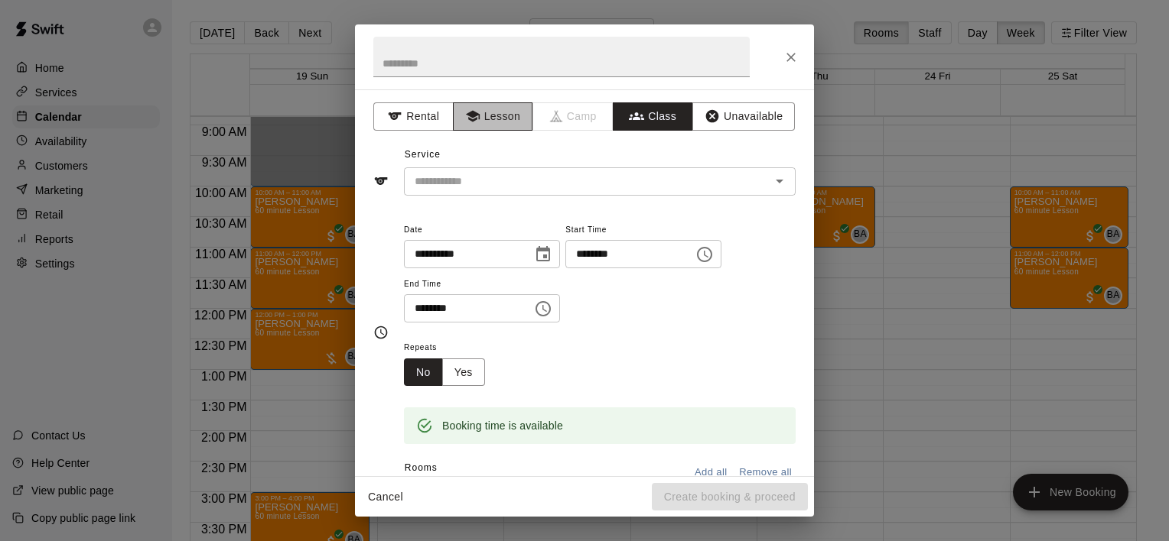
click at [490, 113] on button "Lesson" at bounding box center [493, 116] width 80 height 28
click at [774, 184] on icon "Open" at bounding box center [779, 181] width 18 height 18
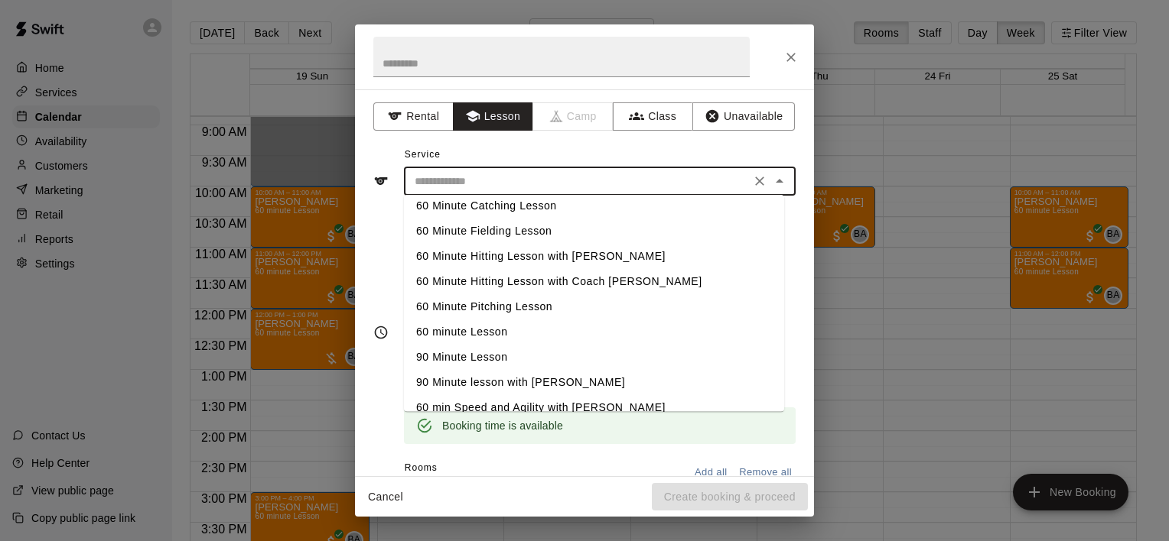
scroll to position [98, 0]
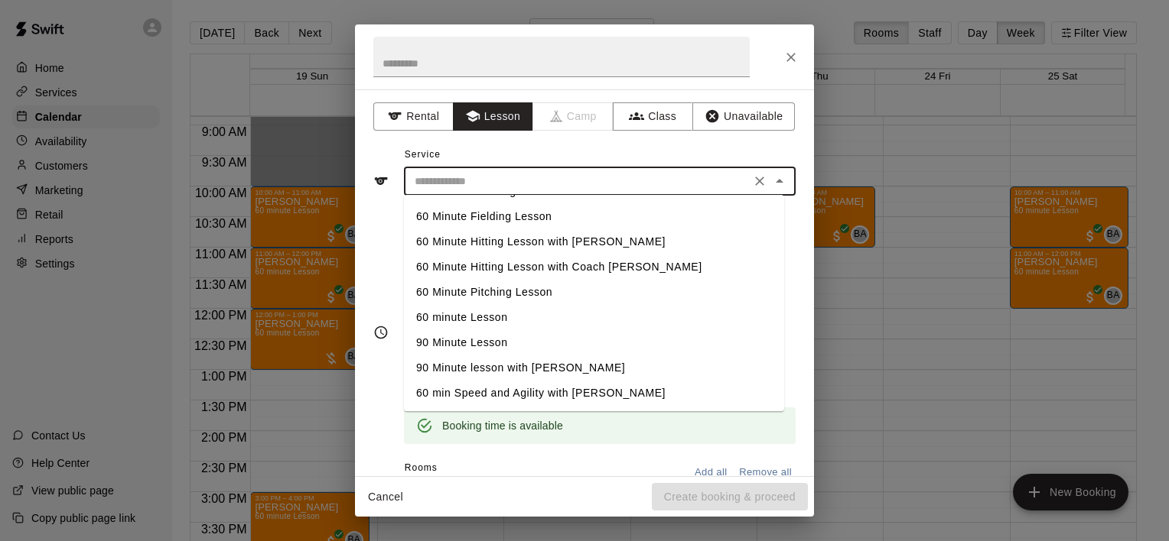
click at [496, 314] on li "60 minute Lesson" at bounding box center [594, 317] width 380 height 25
type input "**********"
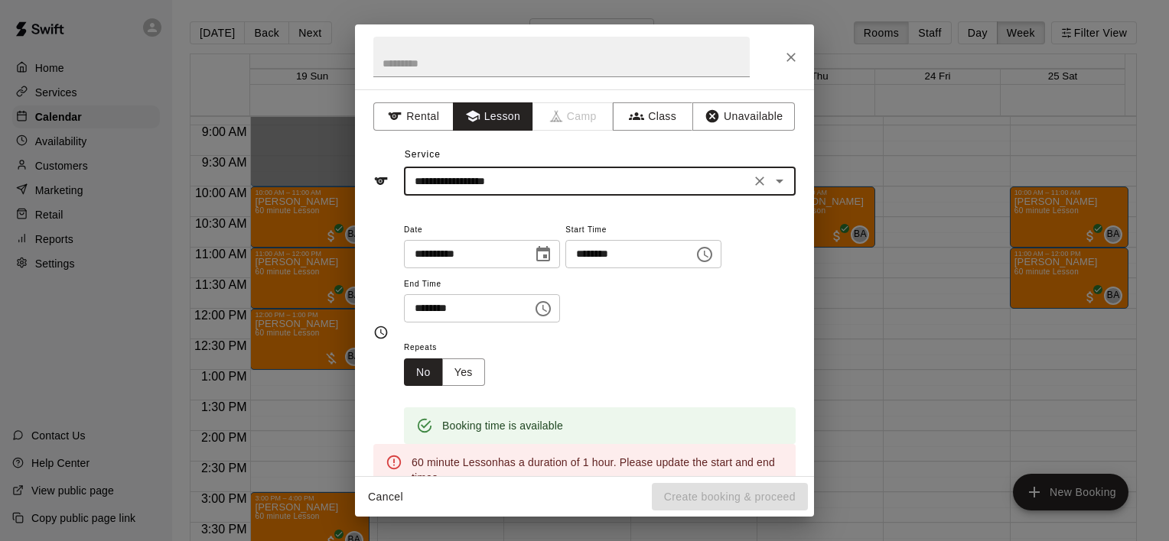
click at [714, 255] on icon "Choose time, selected time is 1:15 PM" at bounding box center [704, 254] width 18 height 18
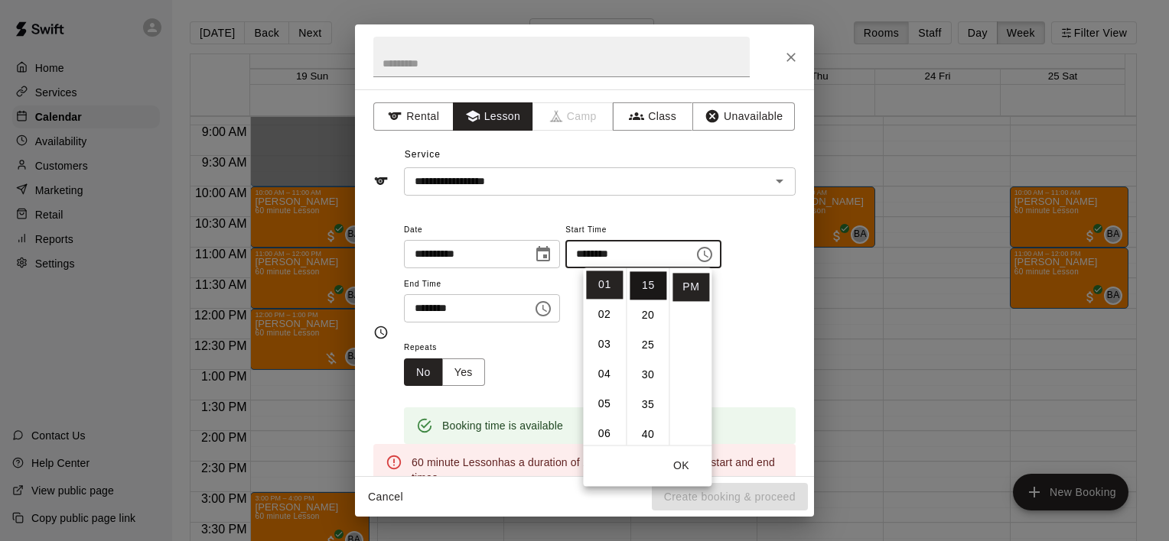
scroll to position [12, 0]
click at [645, 280] on li "00" at bounding box center [647, 272] width 37 height 28
type input "********"
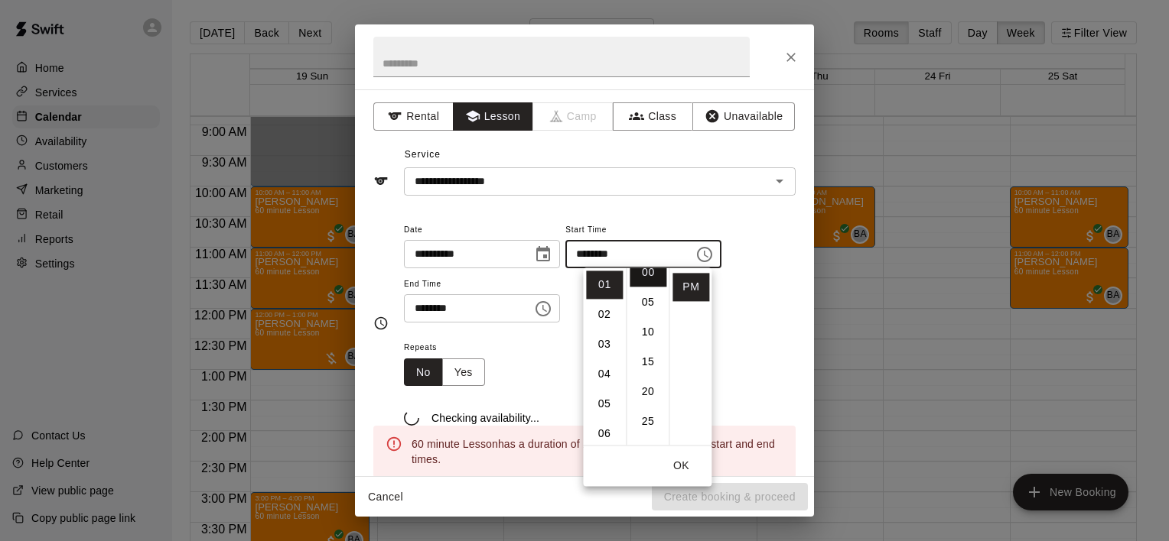
scroll to position [0, 0]
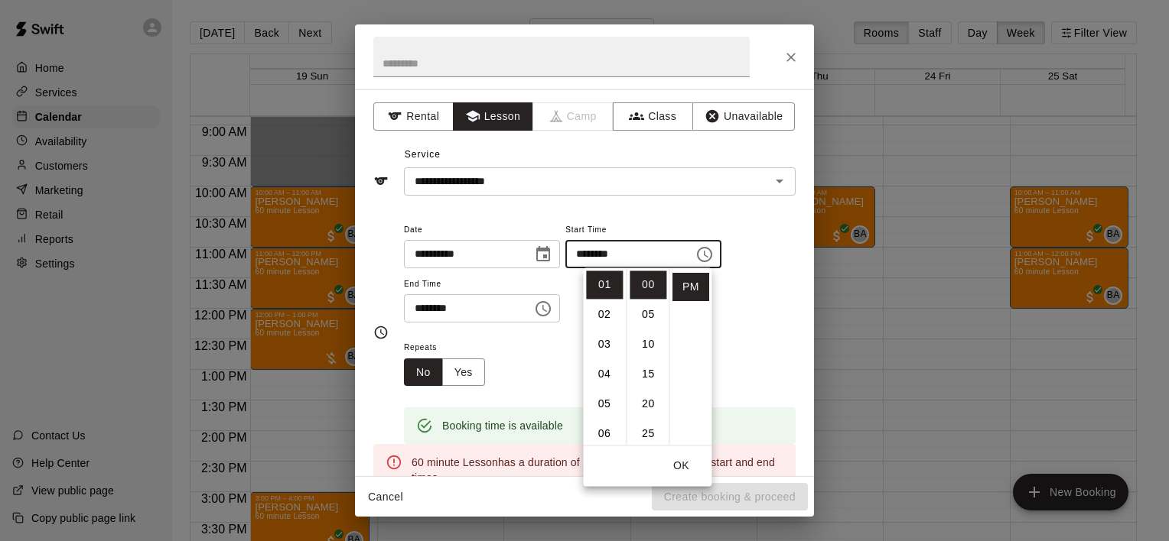
click at [552, 308] on icon "Choose time, selected time is 1:45 PM" at bounding box center [543, 309] width 18 height 18
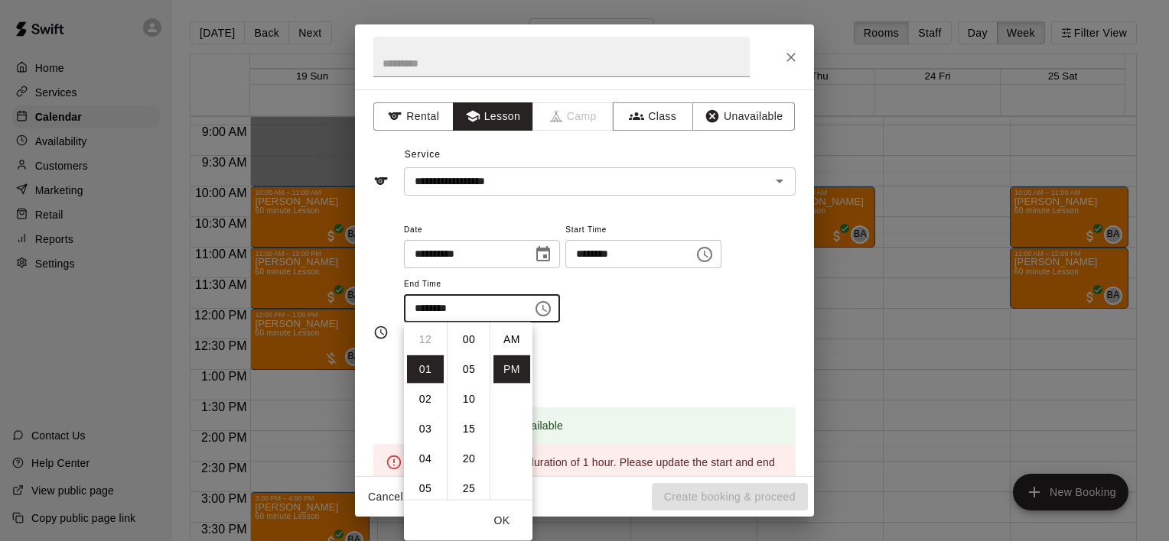
scroll to position [28, 0]
click at [424, 372] on li "02" at bounding box center [425, 370] width 37 height 28
click at [461, 347] on li "00" at bounding box center [468, 340] width 37 height 28
type input "********"
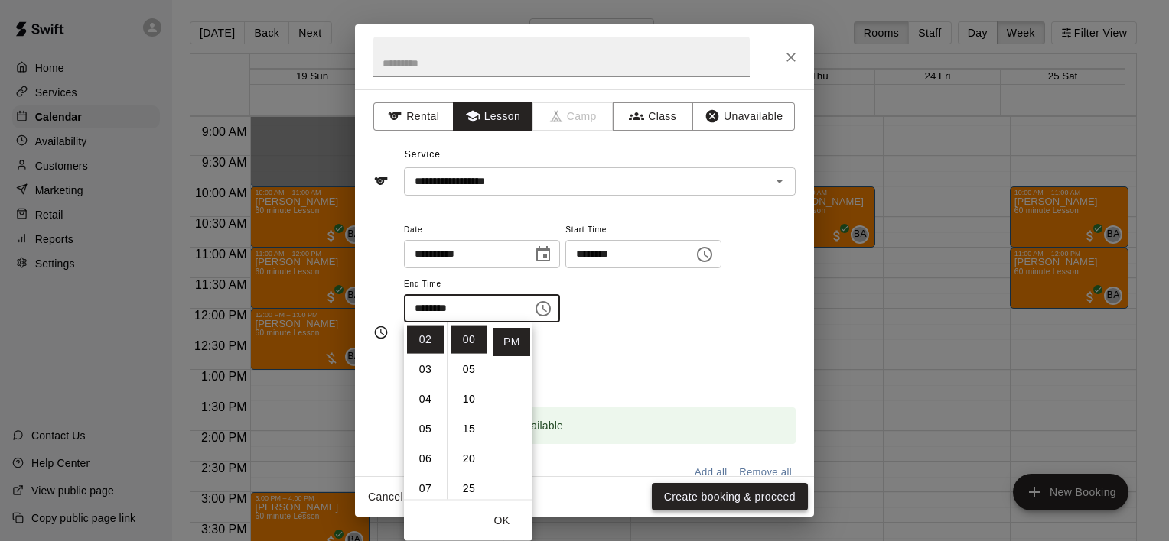
click at [685, 489] on button "Create booking & proceed" at bounding box center [730, 497] width 156 height 28
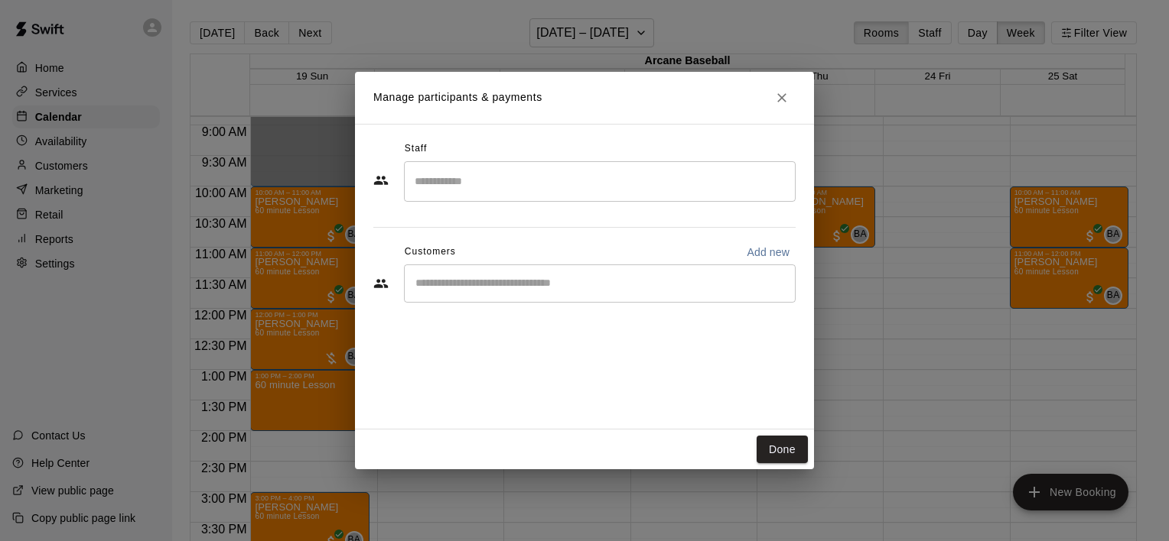
click at [465, 167] on div "​" at bounding box center [600, 181] width 392 height 41
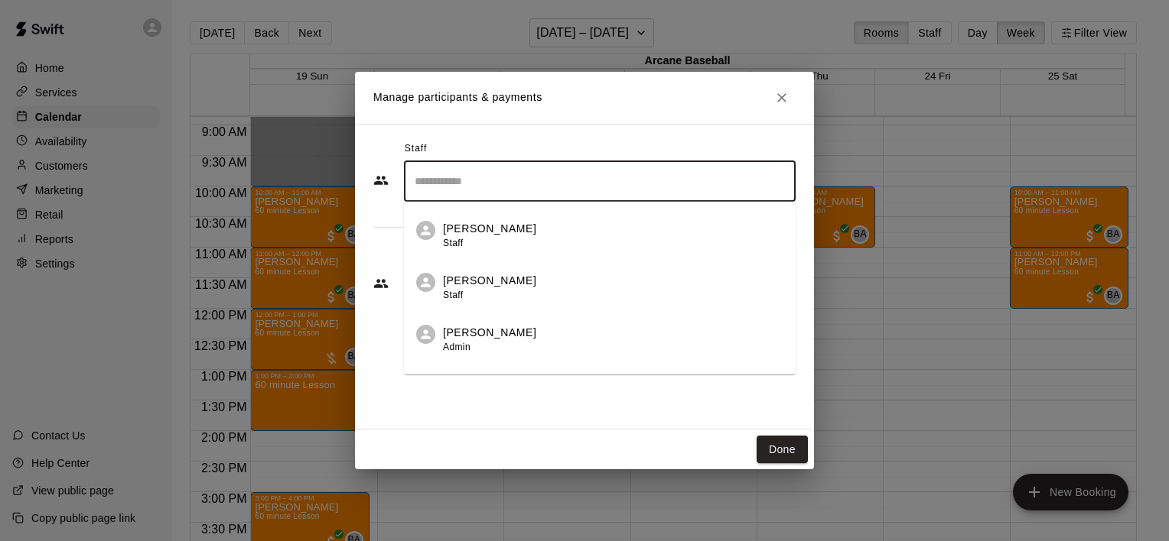
scroll to position [86, 0]
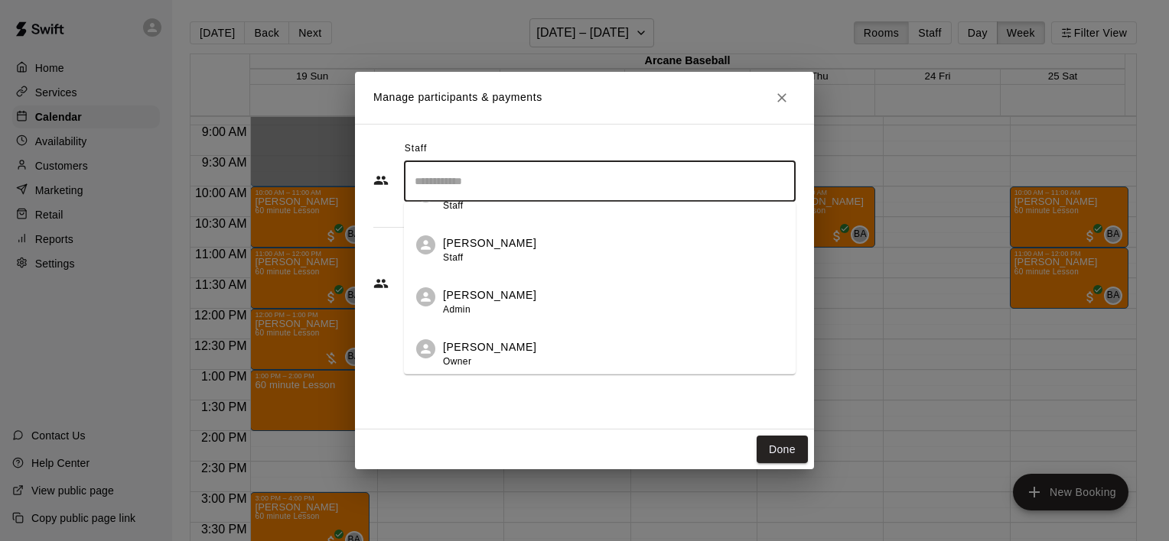
click at [475, 346] on p "[PERSON_NAME]" at bounding box center [489, 348] width 93 height 16
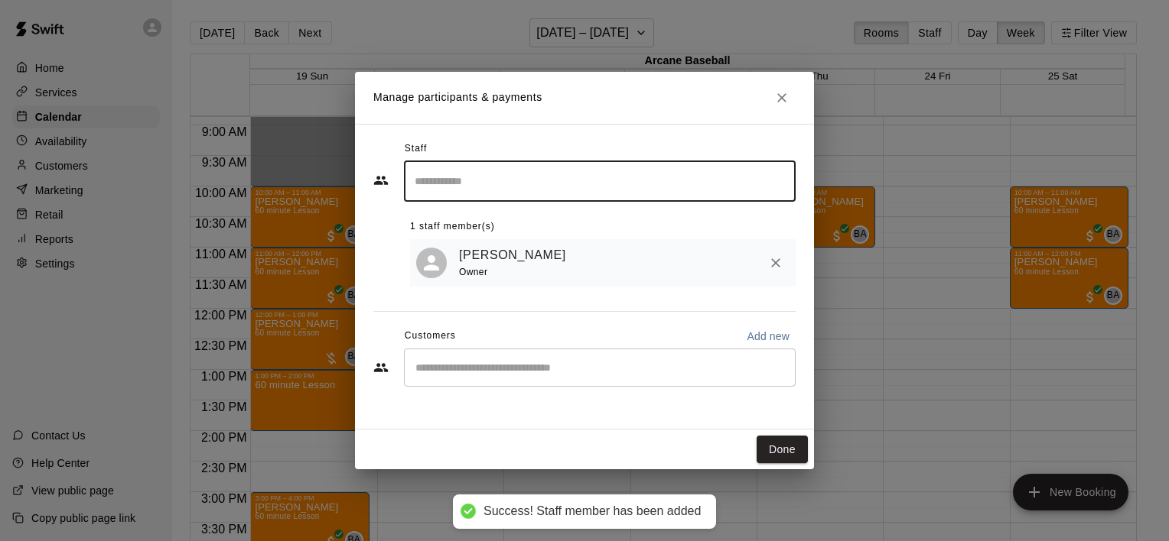
click at [454, 362] on input "Start typing to search customers..." at bounding box center [600, 367] width 378 height 15
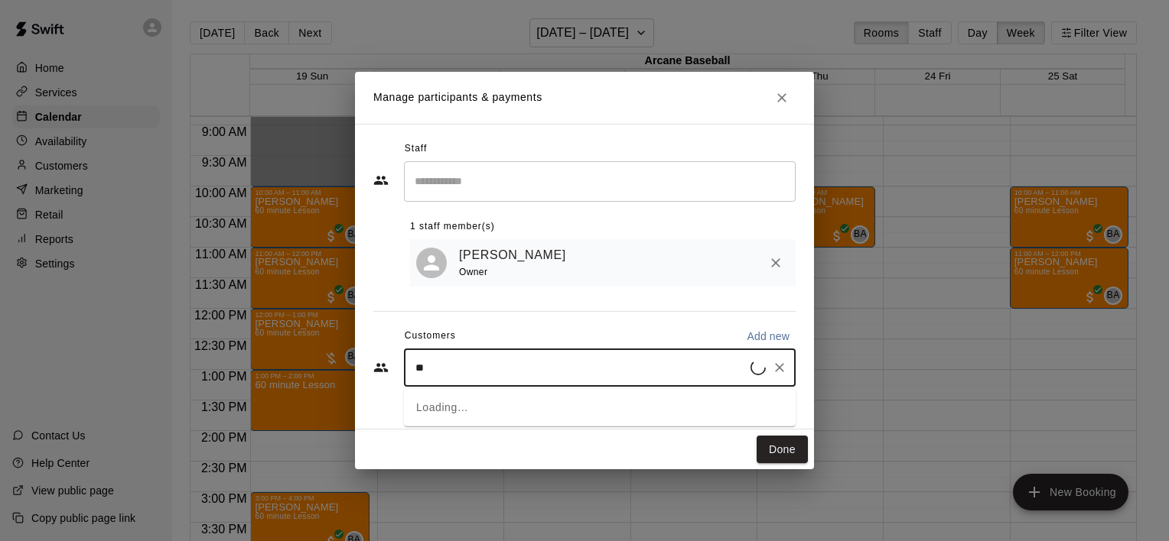
type input "***"
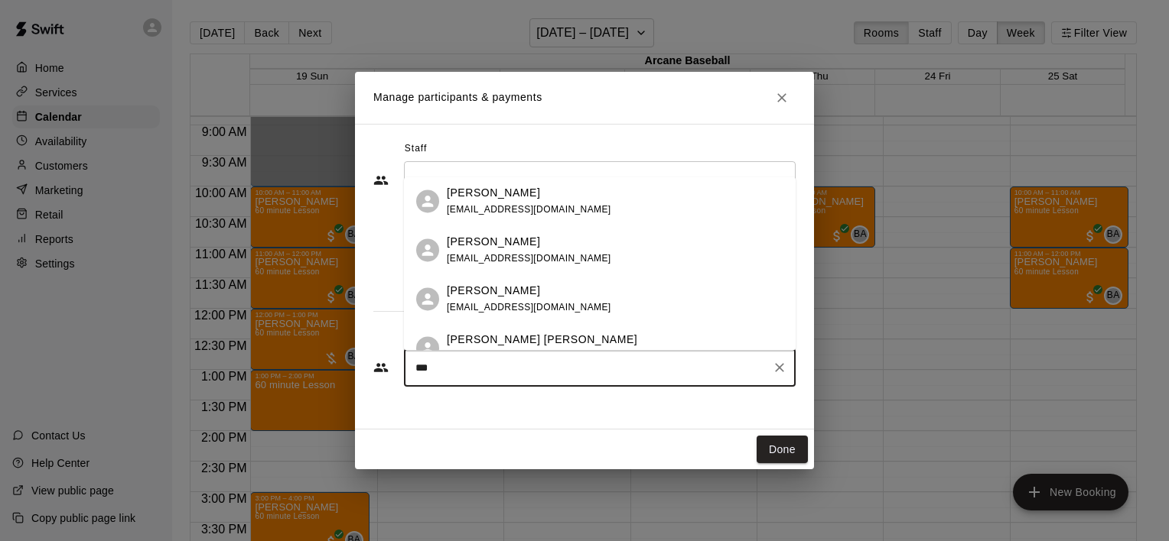
click at [510, 254] on span "[EMAIL_ADDRESS][DOMAIN_NAME]" at bounding box center [529, 258] width 164 height 11
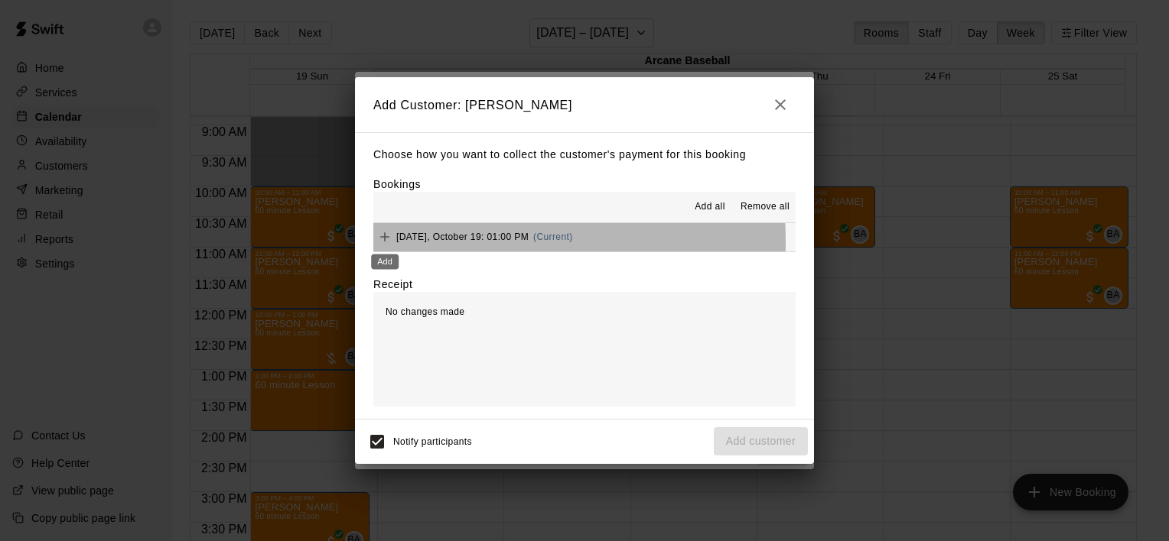
click at [387, 244] on div "Add" at bounding box center [384, 257] width 31 height 28
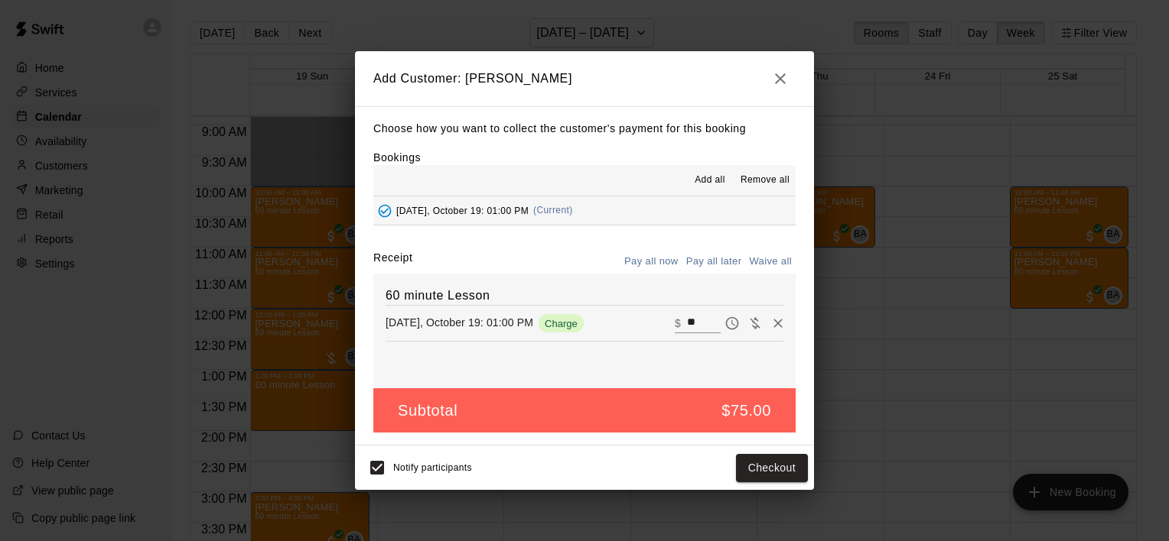
click at [772, 258] on button "Waive all" at bounding box center [770, 262] width 50 height 24
type input "*"
click at [743, 465] on button "Add customer" at bounding box center [761, 468] width 94 height 28
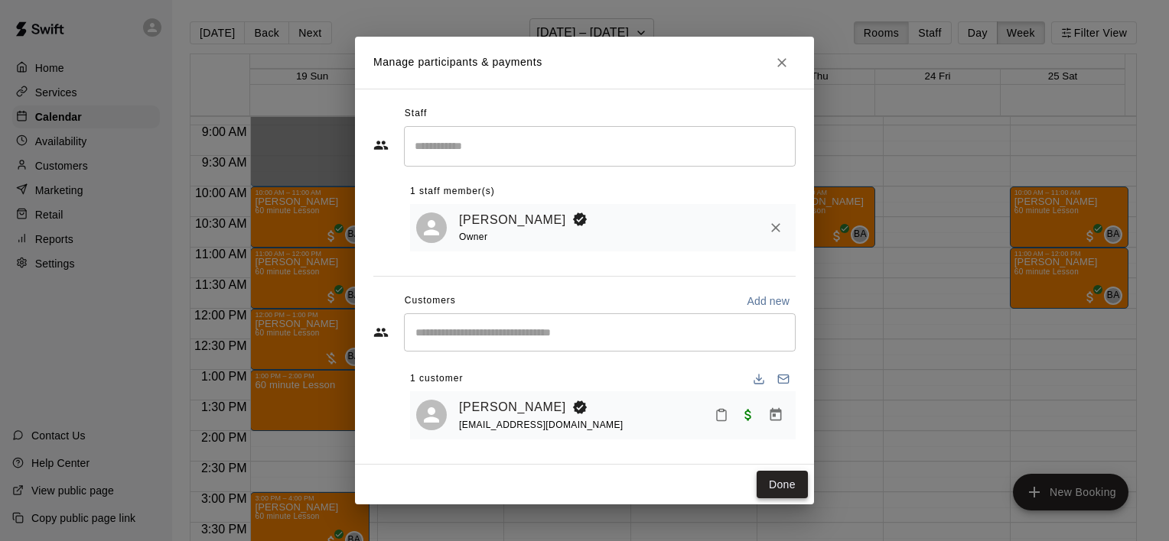
click at [778, 479] on button "Done" at bounding box center [781, 485] width 51 height 28
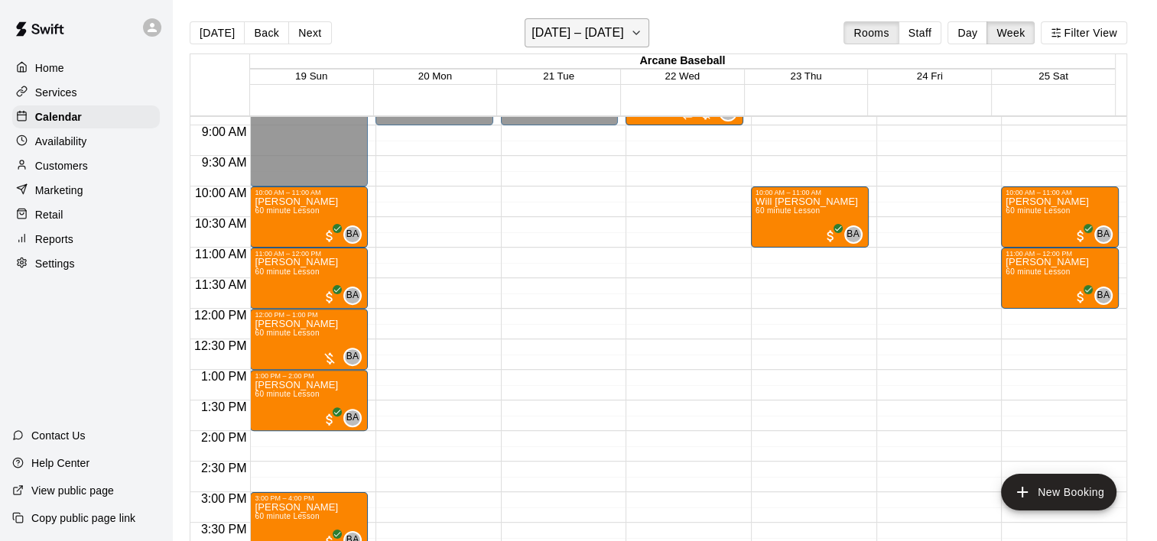
click at [632, 30] on icon "button" at bounding box center [636, 33] width 12 height 18
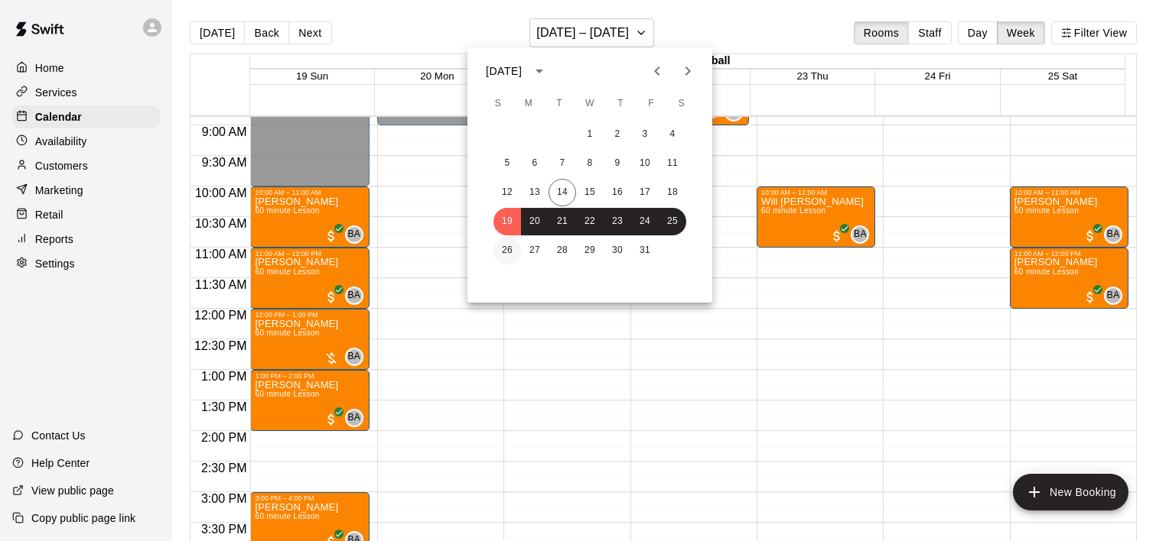
click at [500, 249] on button "26" at bounding box center [507, 251] width 28 height 28
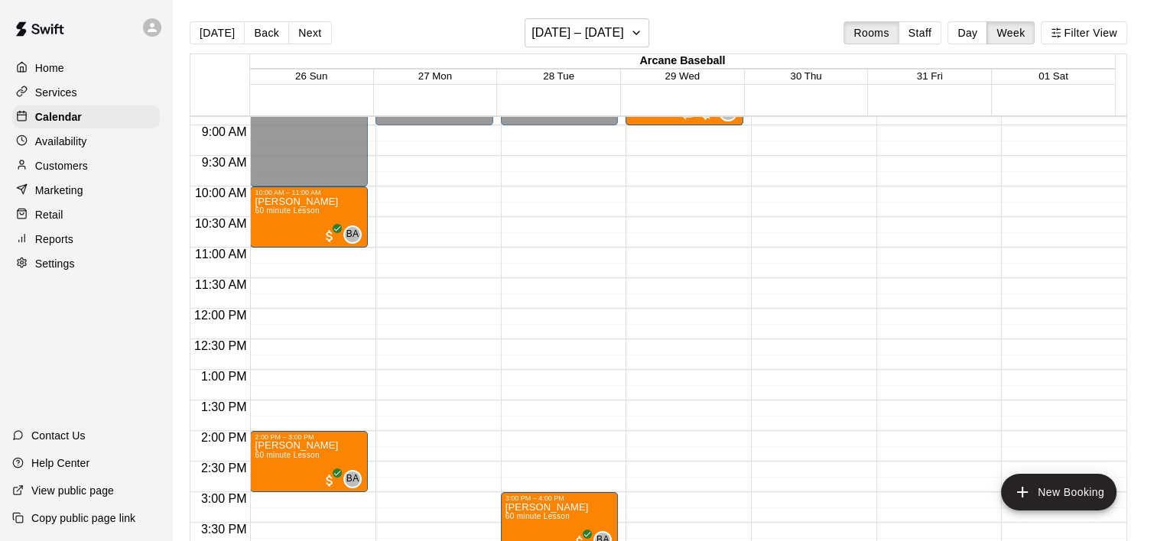
click at [259, 382] on div "12:00 AM – 10:00 AM Closed 10:00 AM – 11:00 AM [PERSON_NAME] 60 minute Lesson B…" at bounding box center [309, 309] width 118 height 1468
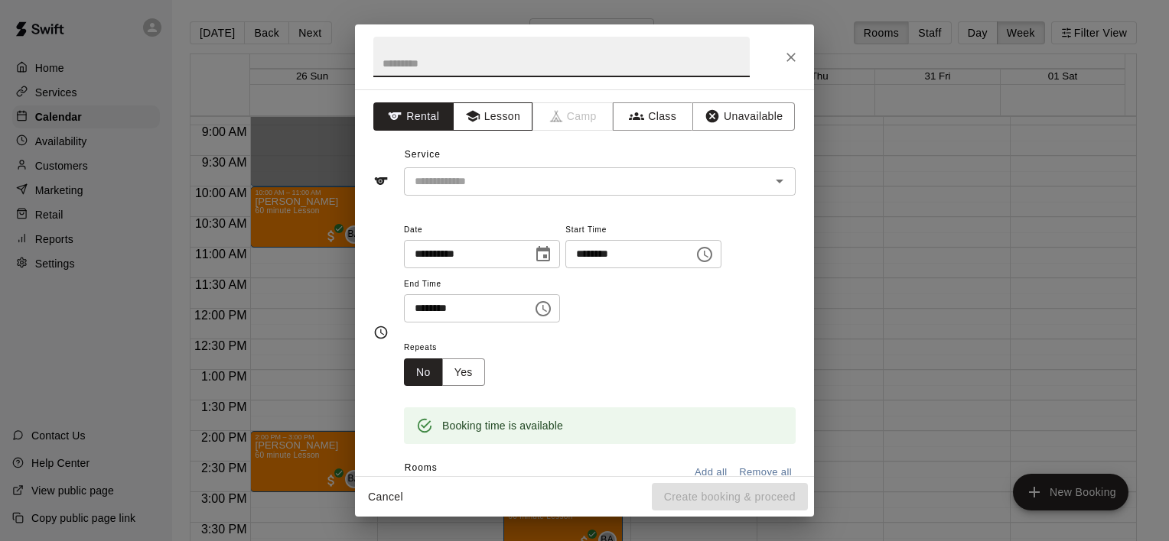
click at [506, 125] on button "Lesson" at bounding box center [493, 116] width 80 height 28
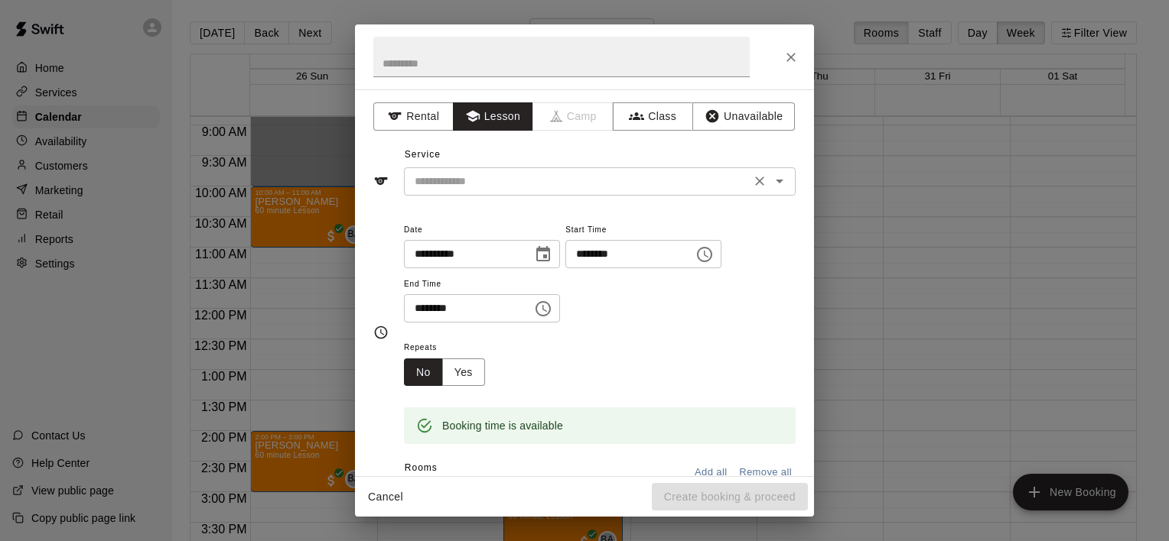
click at [770, 184] on icon "Open" at bounding box center [779, 181] width 18 height 18
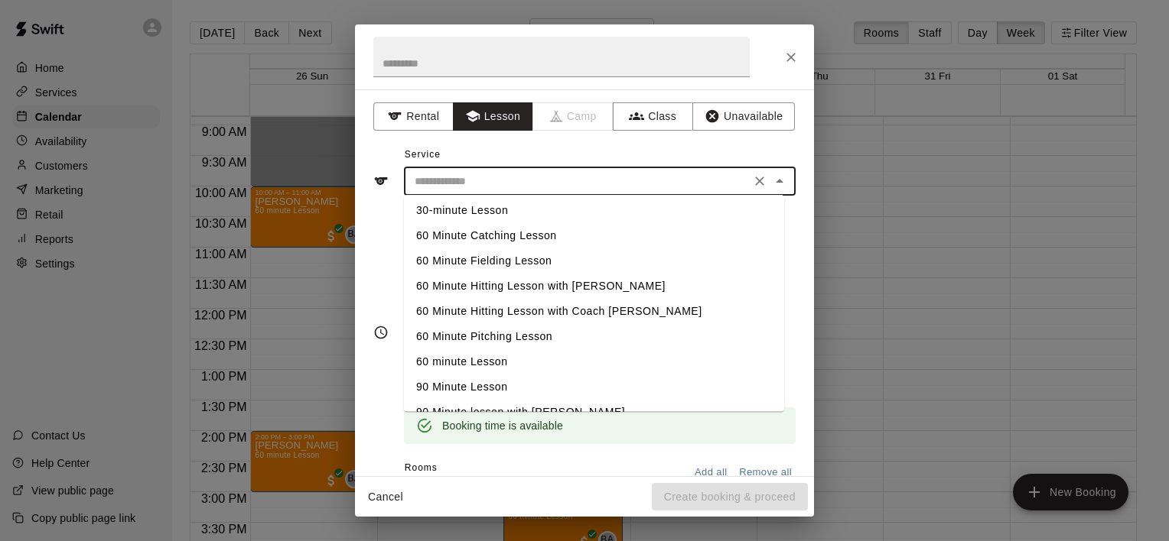
scroll to position [76, 0]
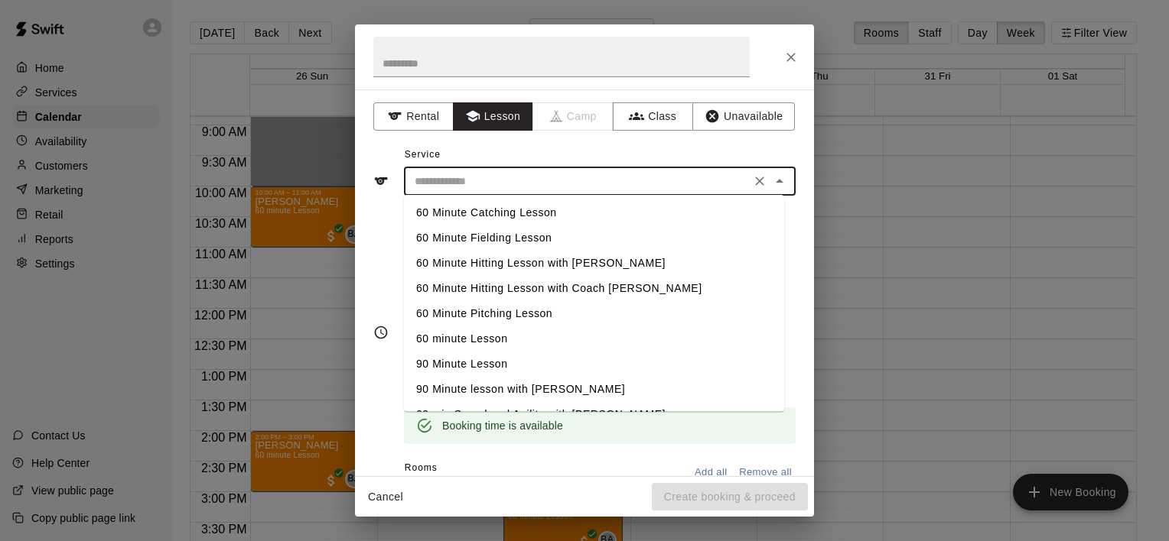
click at [466, 340] on li "60 minute Lesson" at bounding box center [594, 339] width 380 height 25
type input "**********"
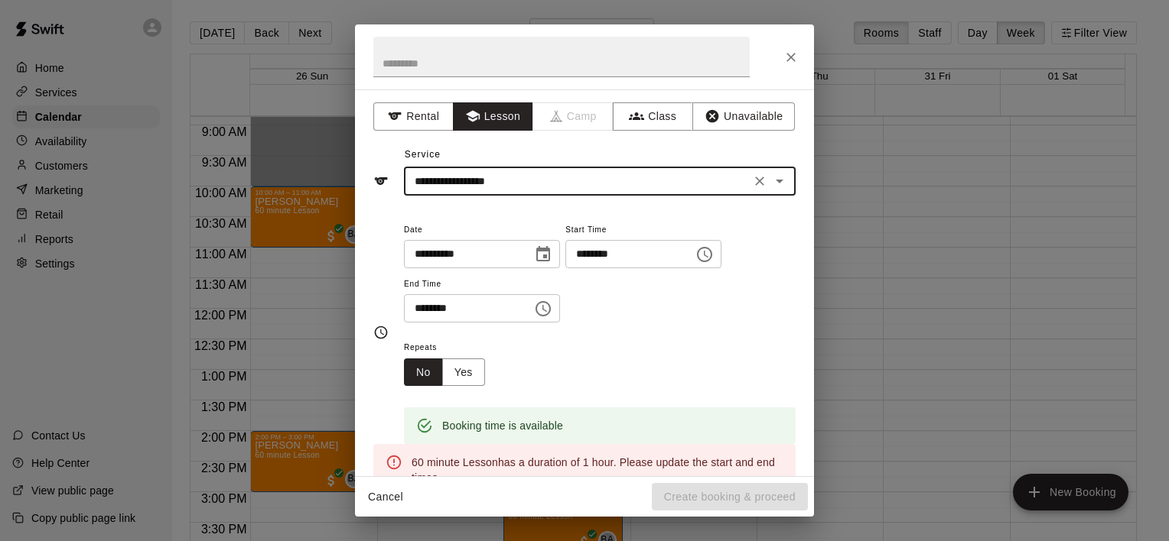
click at [552, 307] on icon "Choose time, selected time is 1:30 PM" at bounding box center [543, 309] width 18 height 18
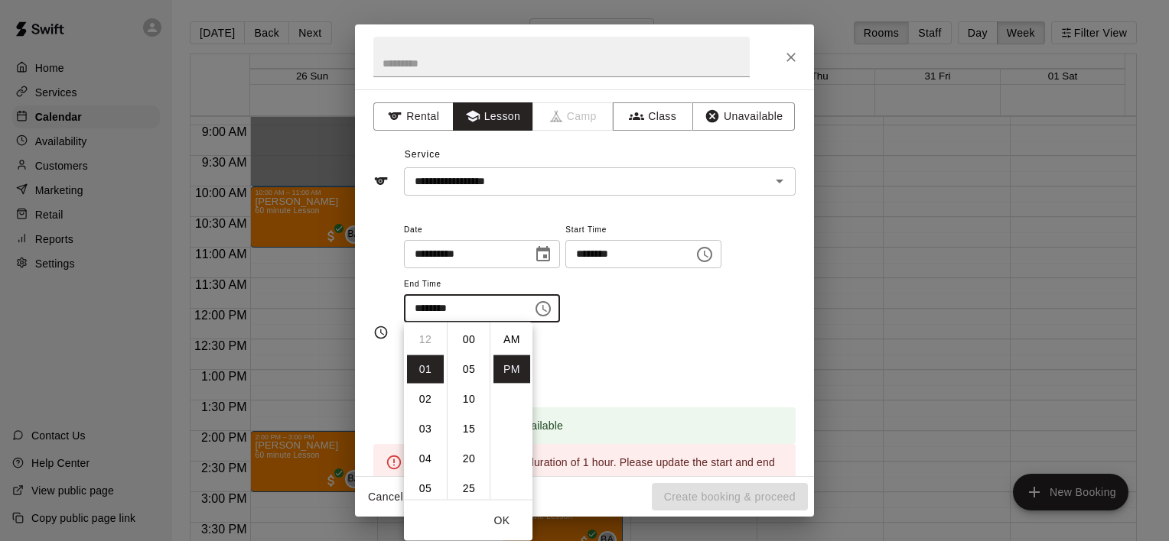
scroll to position [28, 0]
click at [429, 361] on li "02" at bounding box center [425, 370] width 37 height 28
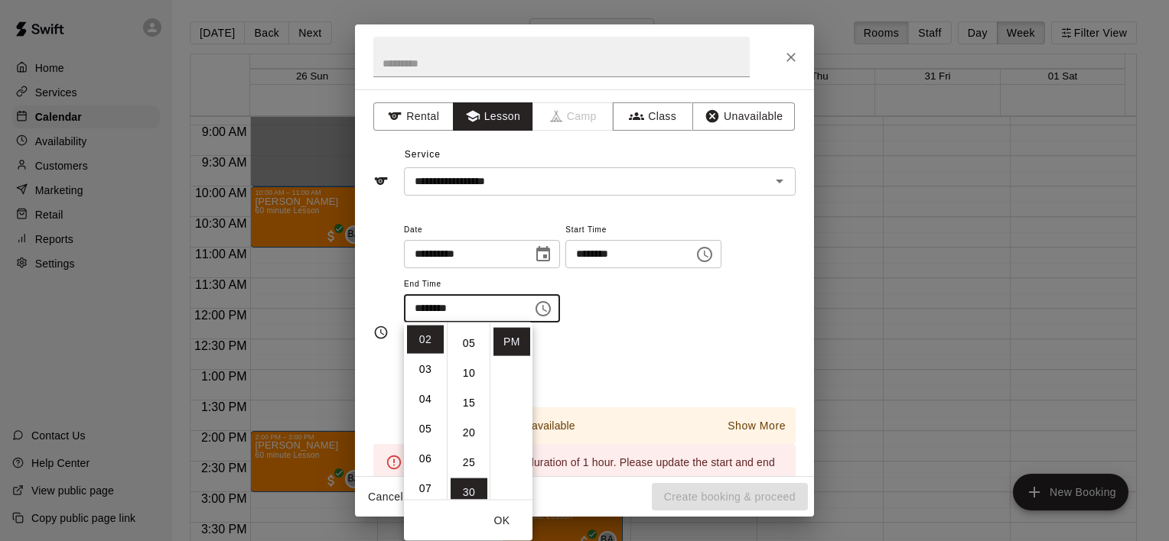
scroll to position [0, 0]
click at [467, 342] on li "00" at bounding box center [468, 340] width 37 height 28
type input "********"
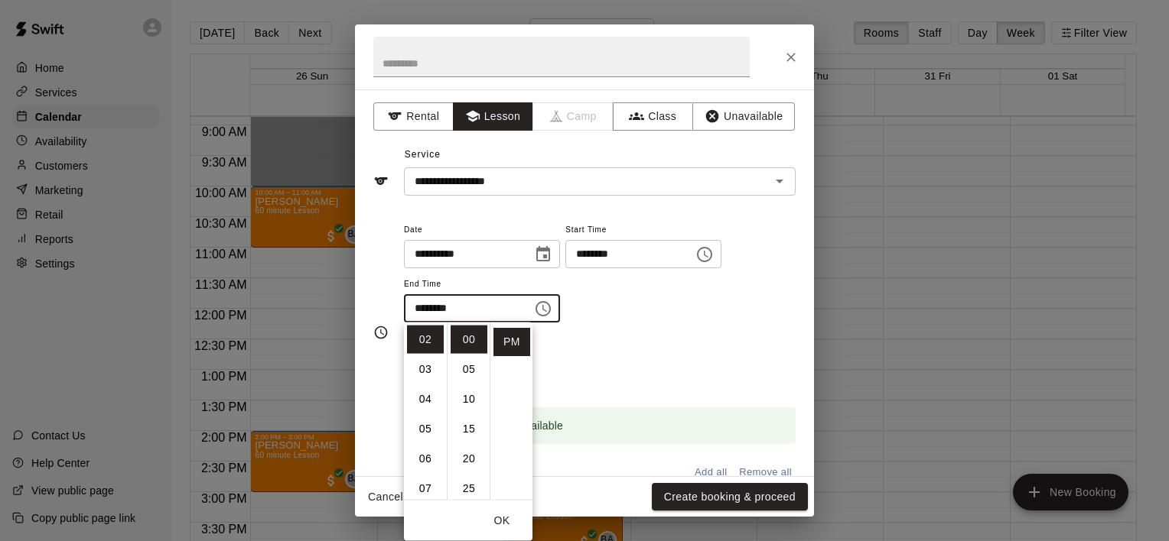
click at [624, 358] on div "Repeats No Yes" at bounding box center [600, 362] width 392 height 48
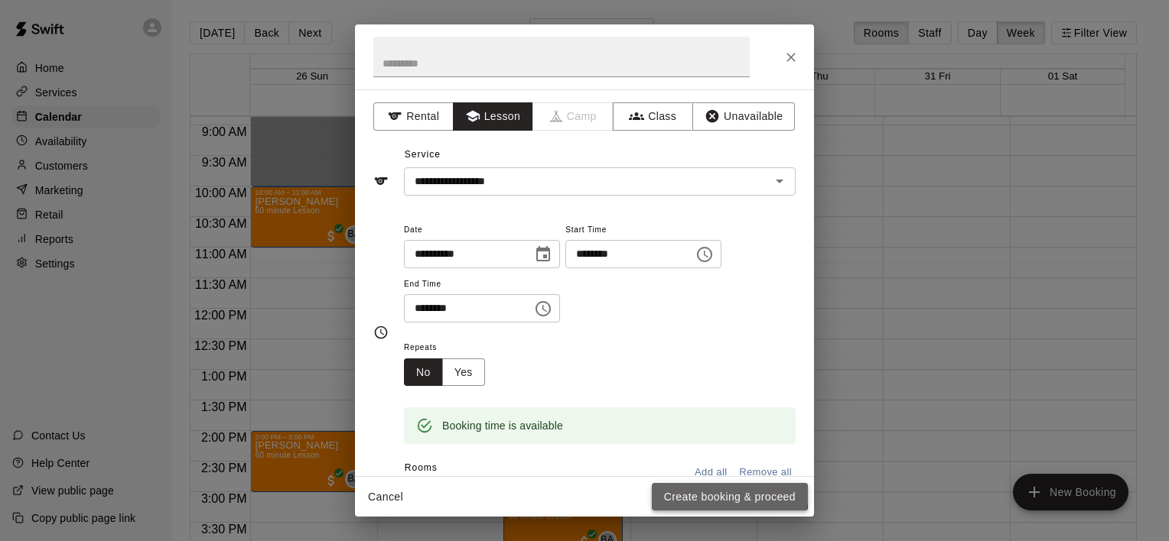
click at [699, 490] on button "Create booking & proceed" at bounding box center [730, 497] width 156 height 28
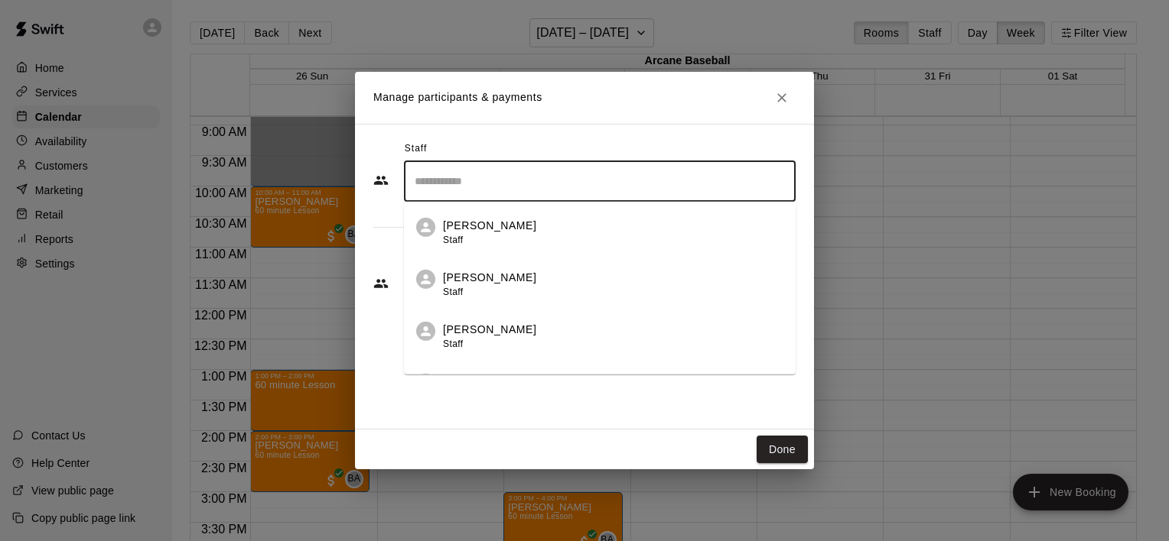
click at [559, 184] on input "Search staff" at bounding box center [600, 181] width 378 height 27
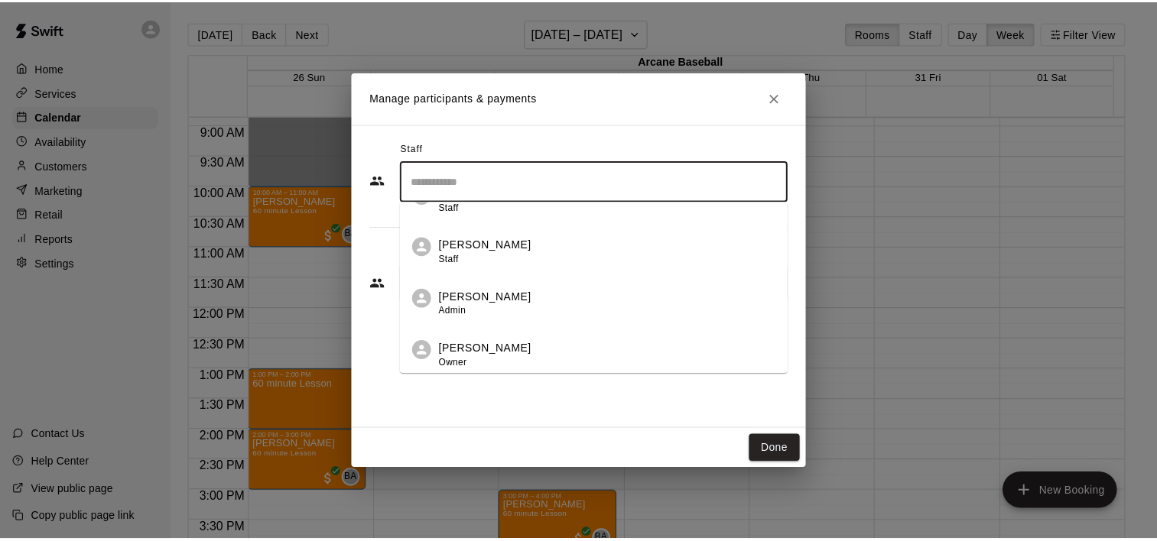
scroll to position [86, 0]
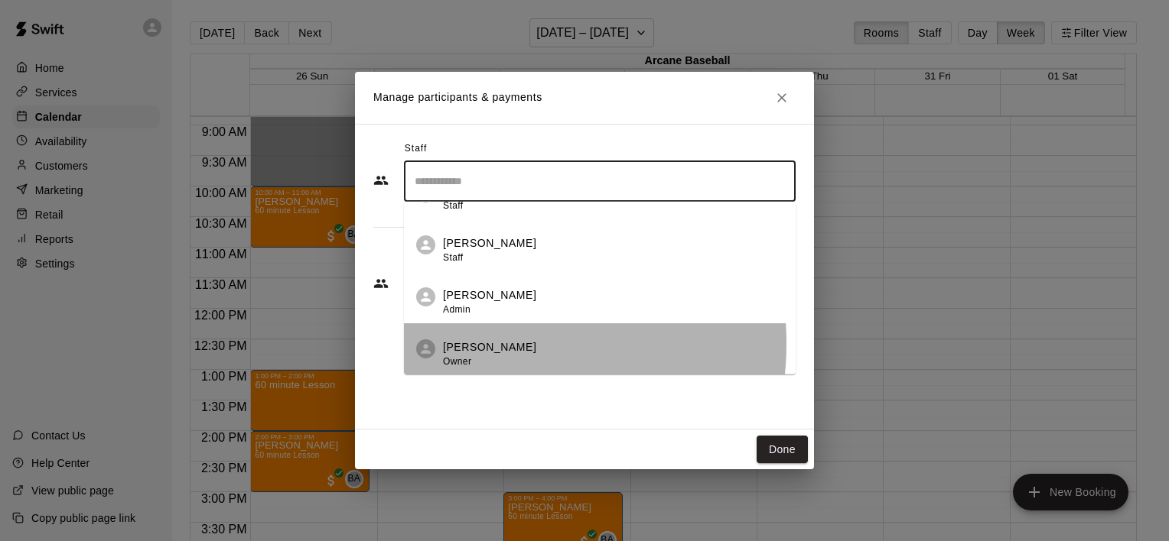
click at [489, 343] on p "[PERSON_NAME]" at bounding box center [489, 348] width 93 height 16
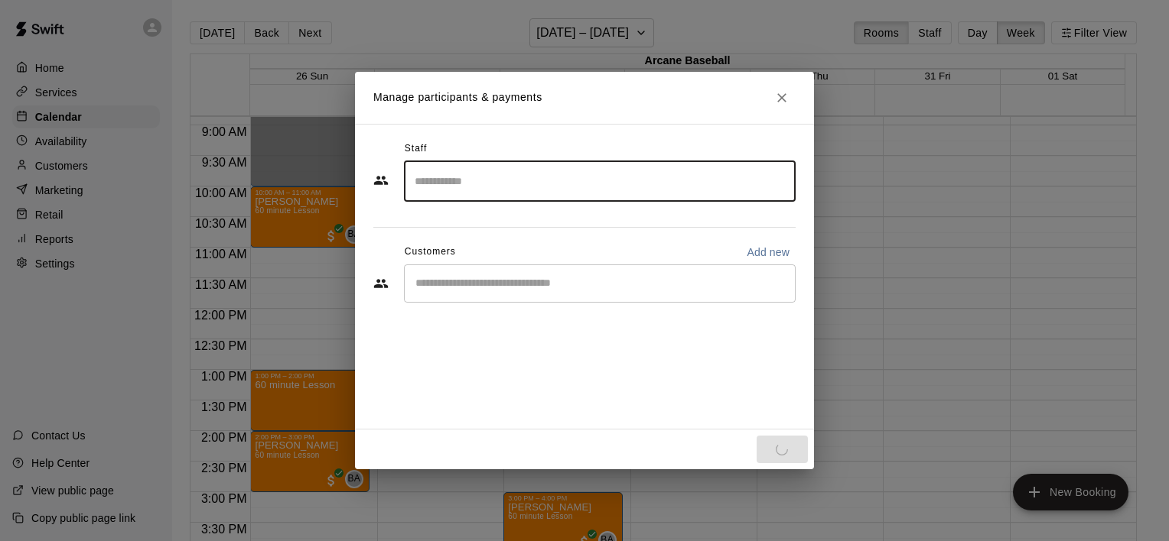
click at [457, 285] on input "Start typing to search customers..." at bounding box center [600, 283] width 378 height 15
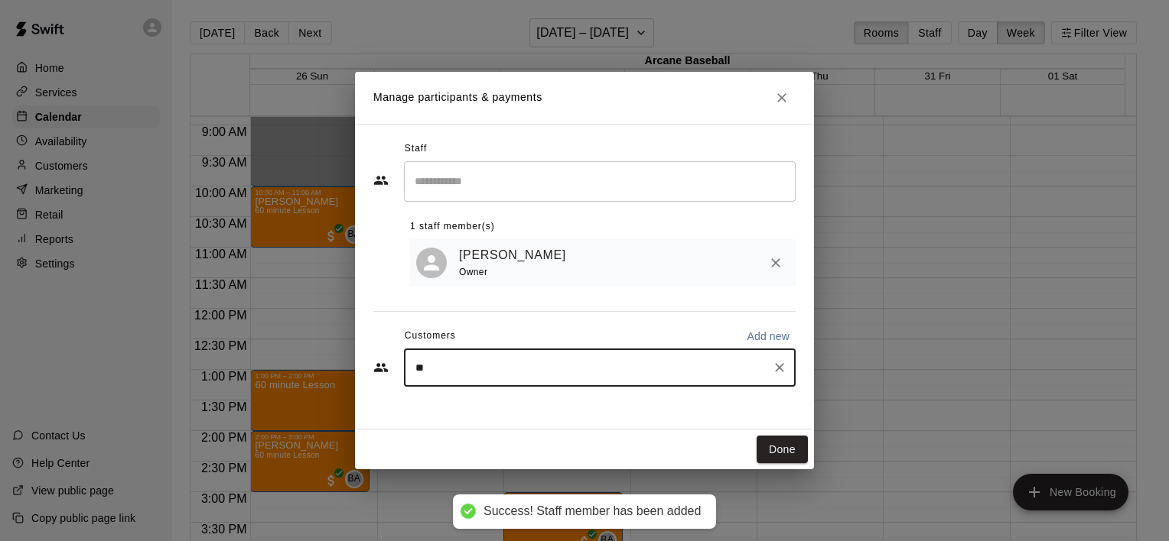
type input "***"
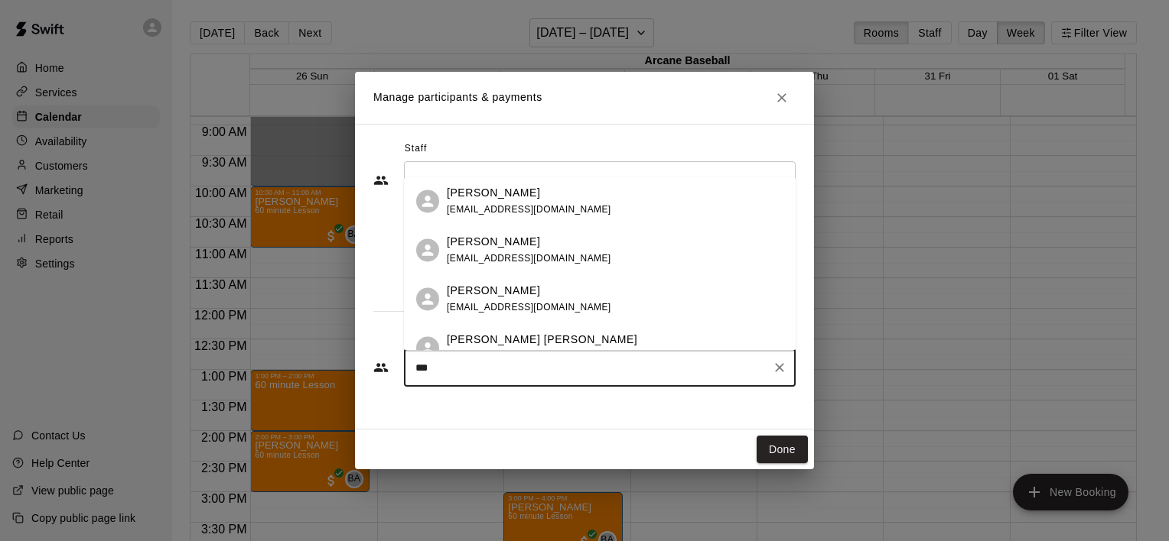
click at [502, 232] on div "[PERSON_NAME] [EMAIL_ADDRESS][DOMAIN_NAME]" at bounding box center [600, 250] width 392 height 49
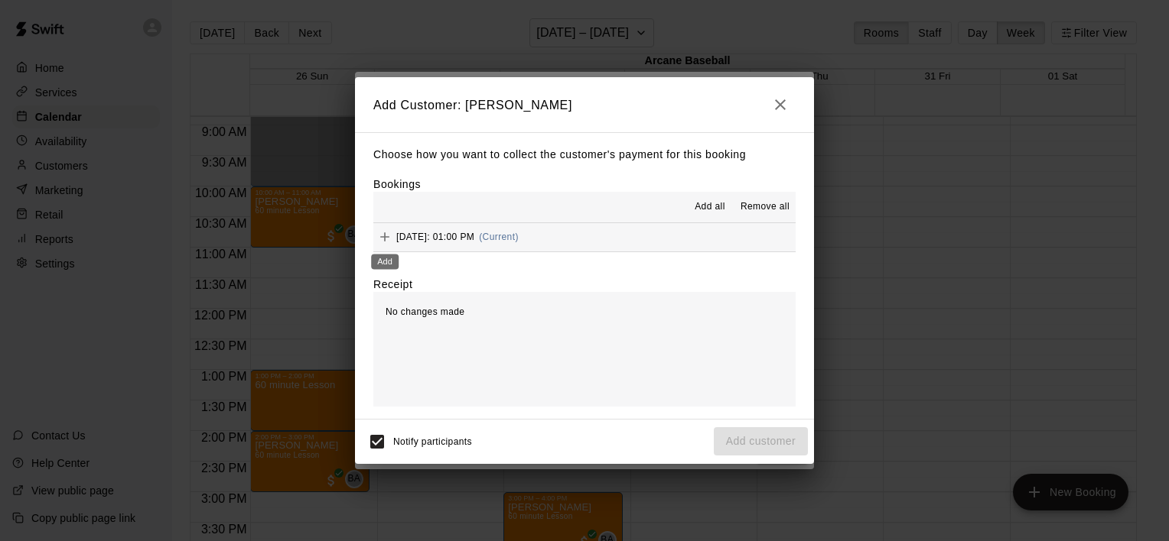
click at [392, 240] on icon "Add" at bounding box center [384, 236] width 15 height 15
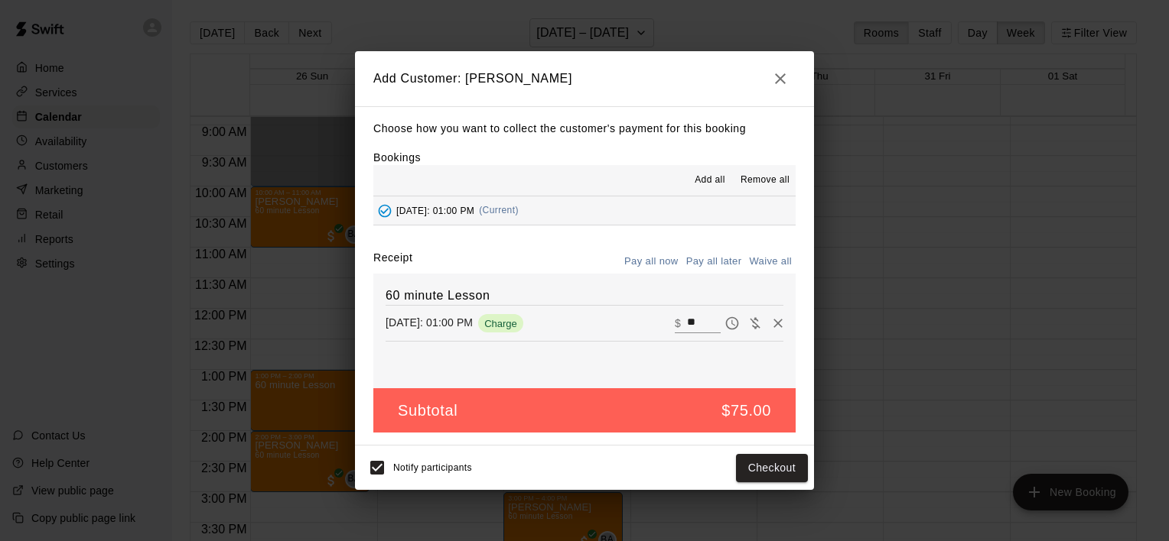
click at [766, 263] on button "Waive all" at bounding box center [770, 262] width 50 height 24
type input "*"
click at [749, 468] on button "Add customer" at bounding box center [761, 468] width 94 height 28
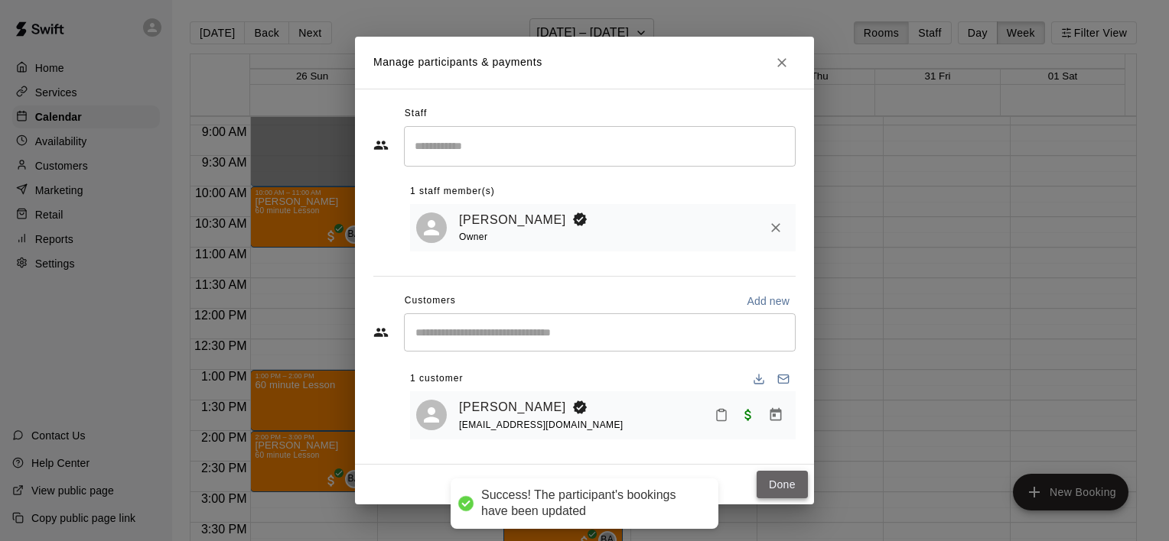
click at [798, 487] on button "Done" at bounding box center [781, 485] width 51 height 28
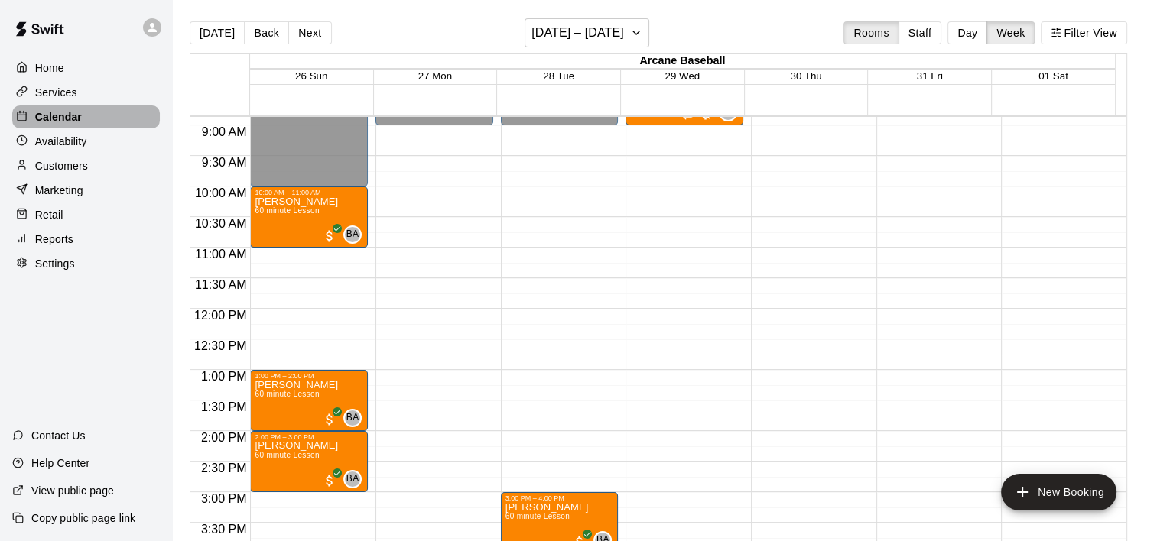
click at [70, 121] on p "Calendar" at bounding box center [58, 116] width 47 height 15
click at [50, 121] on p "Calendar" at bounding box center [58, 116] width 47 height 15
